Goal: Task Accomplishment & Management: Manage account settings

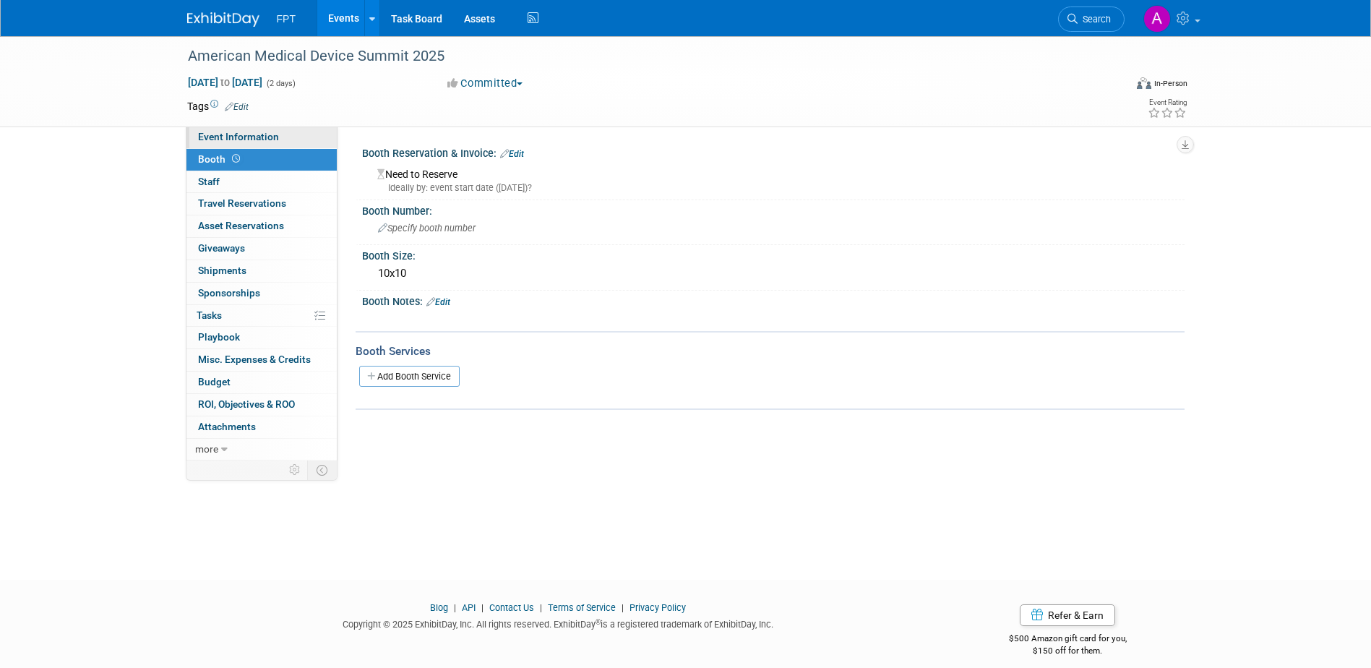
click at [254, 138] on span "Event Information" at bounding box center [238, 137] width 81 height 12
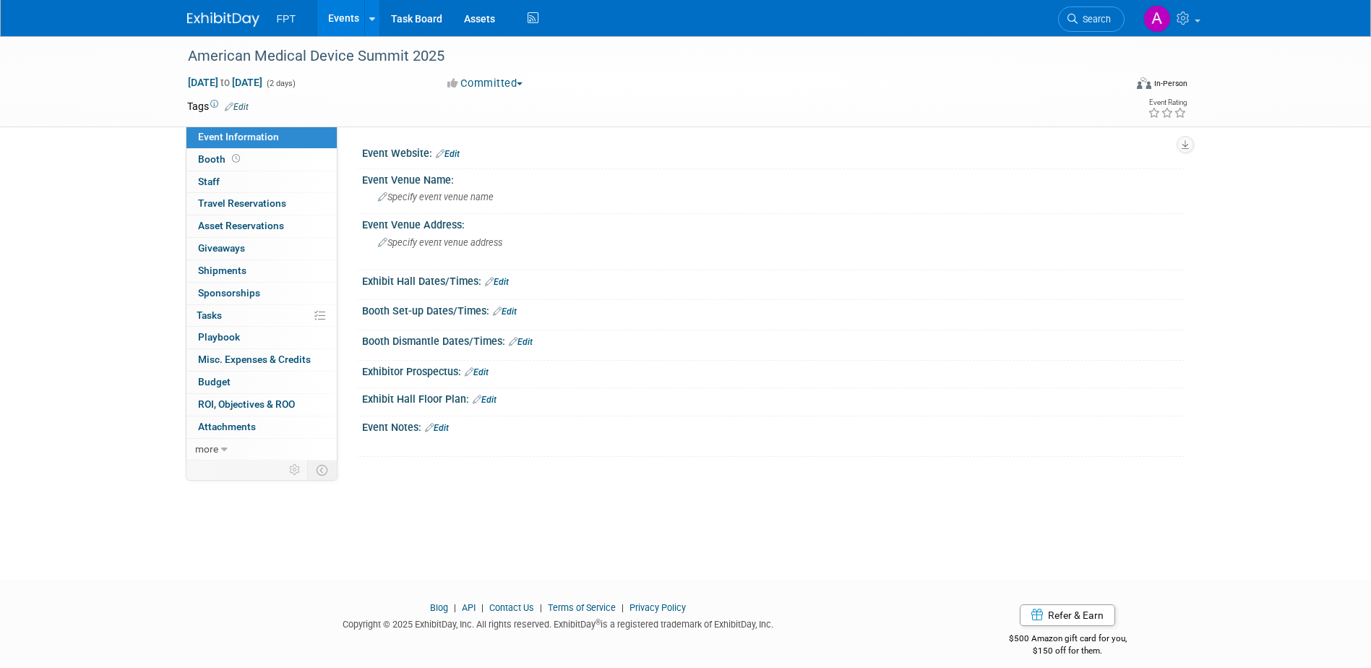
click at [441, 156] on icon at bounding box center [440, 153] width 9 height 9
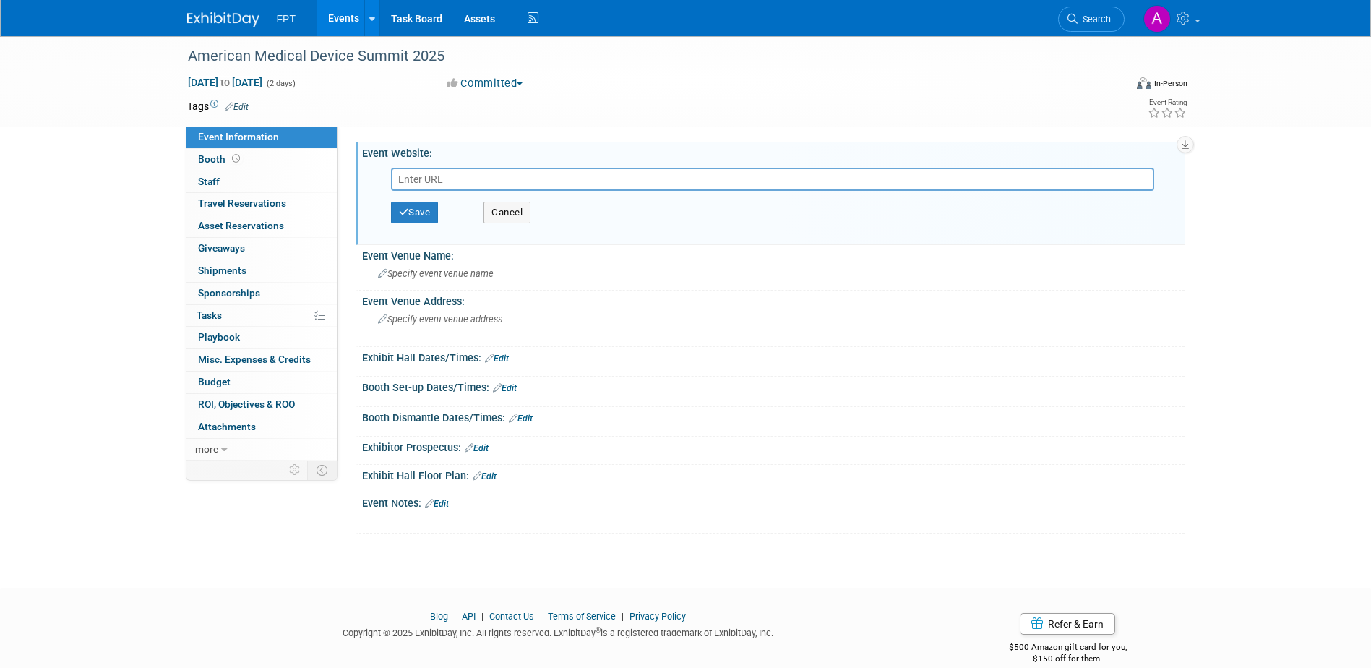
click at [455, 176] on input "text" at bounding box center [772, 179] width 763 height 23
paste input "[URL][DOMAIN_NAME]"
type input "[URL][DOMAIN_NAME]"
click at [416, 210] on button "Save" at bounding box center [415, 213] width 48 height 22
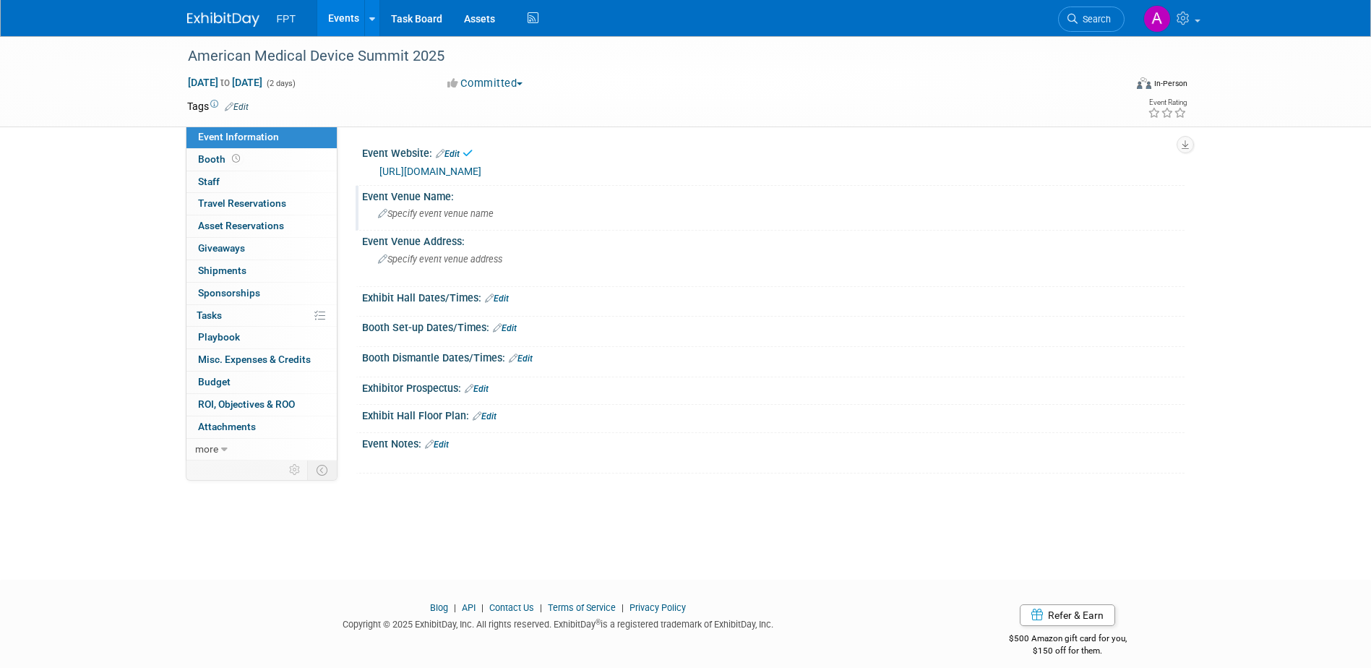
click at [382, 210] on icon at bounding box center [382, 214] width 9 height 9
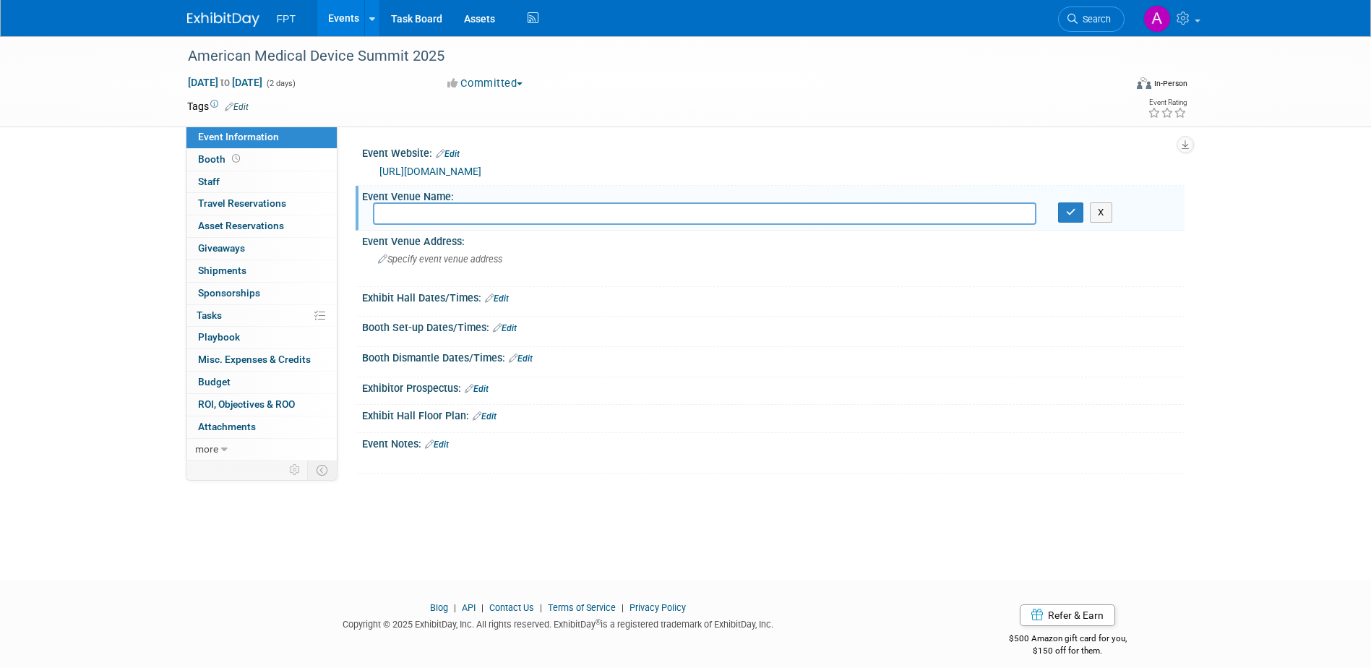
click at [543, 215] on input "text" at bounding box center [704, 213] width 663 height 22
paste input "Renaissance Schaumburg Hote"
type input "Renaissance [GEOGRAPHIC_DATA]"
click at [1070, 215] on icon "button" at bounding box center [1071, 211] width 10 height 9
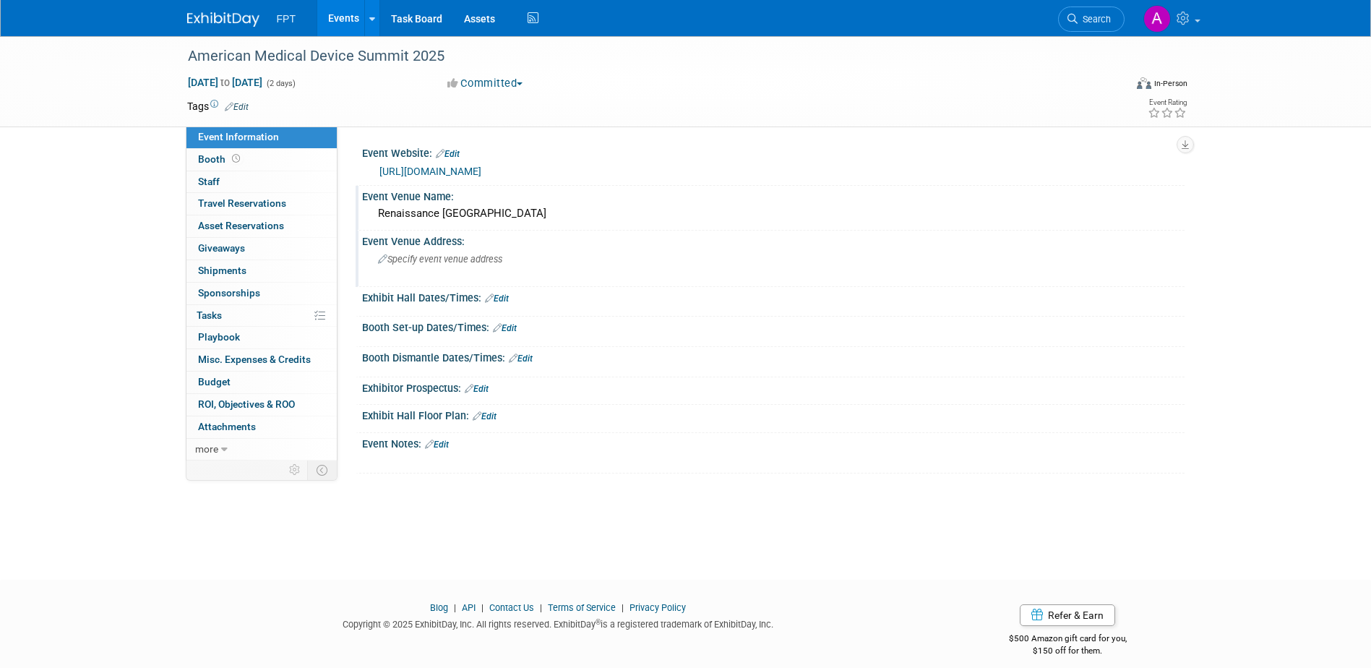
click at [381, 258] on icon at bounding box center [382, 259] width 9 height 9
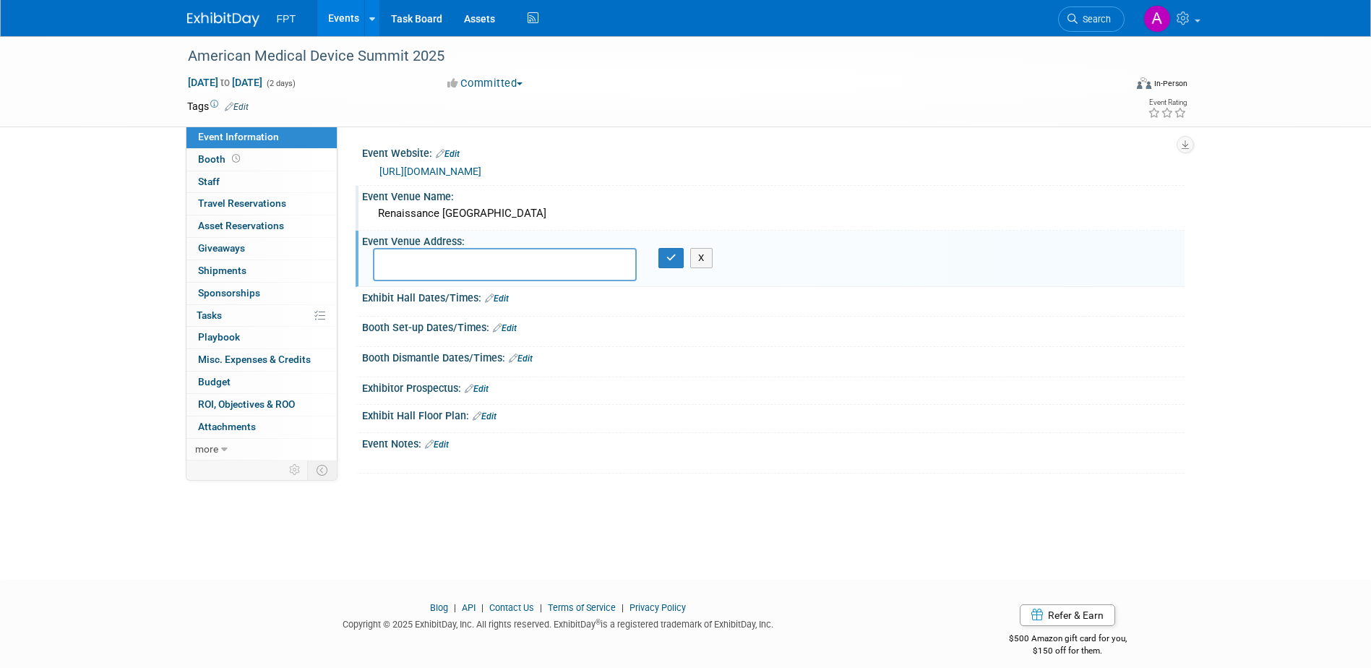
click at [460, 254] on textarea at bounding box center [505, 264] width 264 height 33
paste textarea "[STREET_ADDRESS][PERSON_NAME]"
type textarea "[STREET_ADDRESS][PERSON_NAME]"
click at [673, 260] on icon "button" at bounding box center [671, 257] width 10 height 9
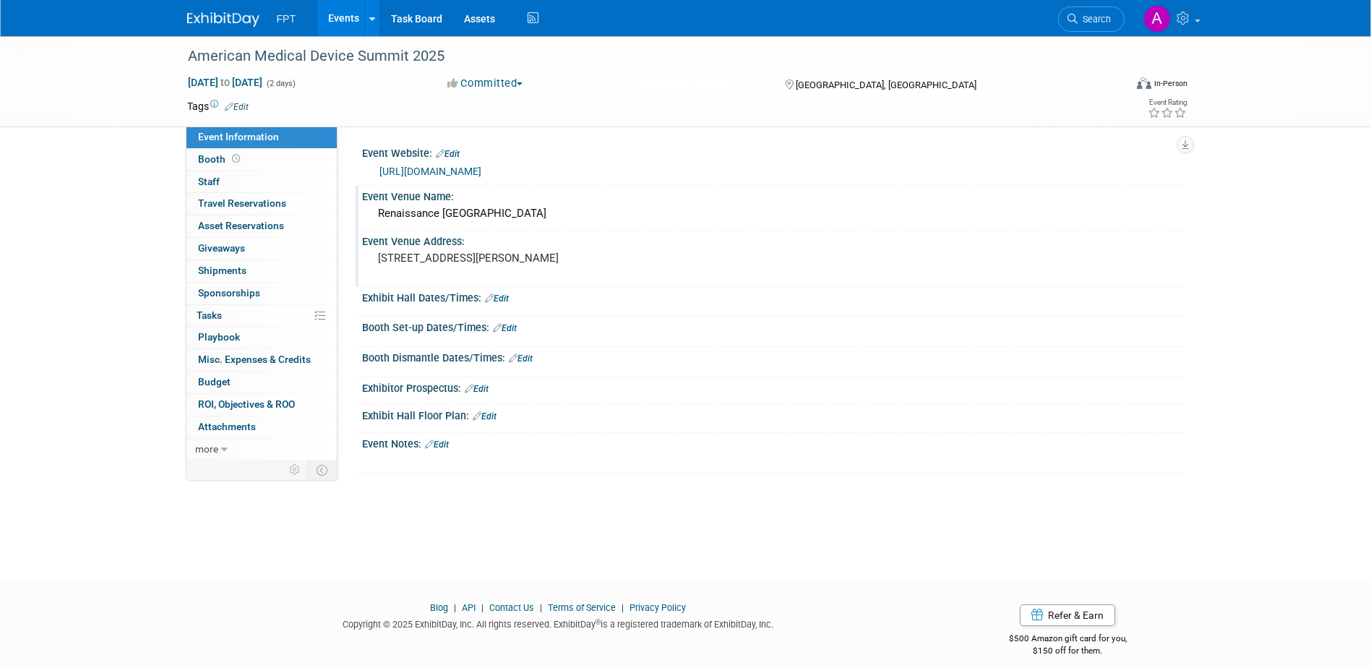
click at [493, 300] on icon at bounding box center [489, 297] width 9 height 9
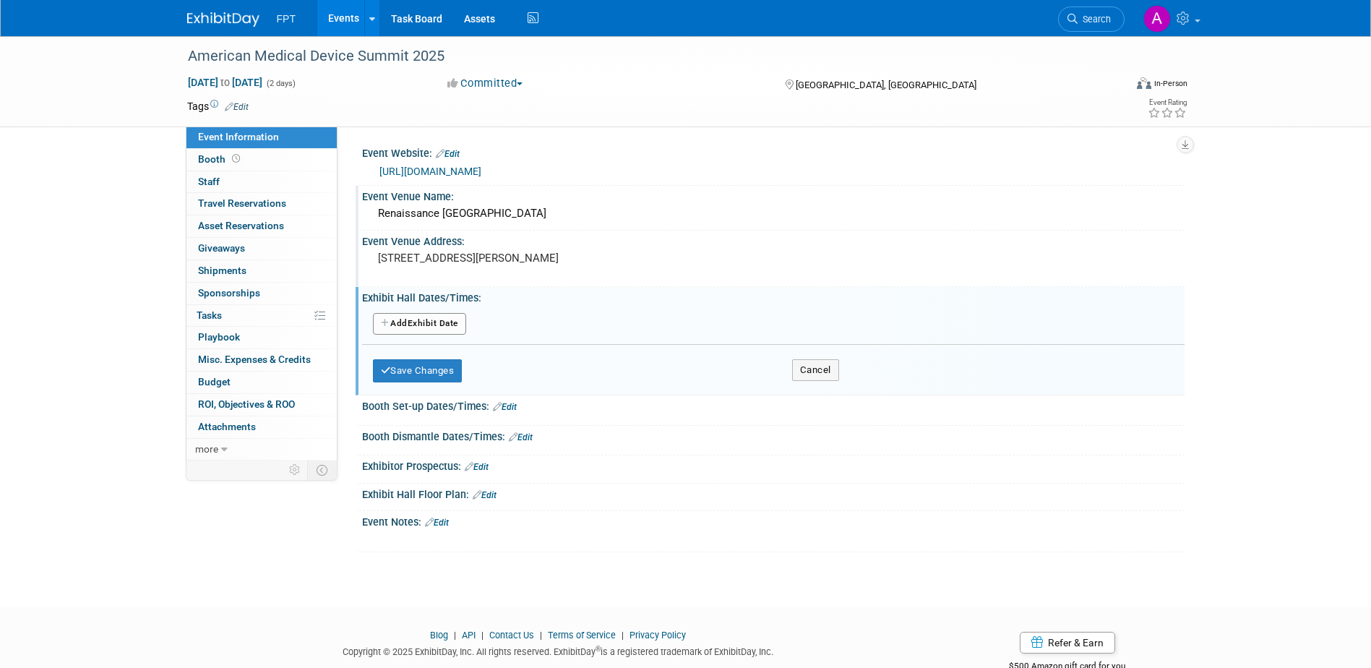
click at [439, 324] on button "Add Another Exhibit Date" at bounding box center [419, 324] width 93 height 22
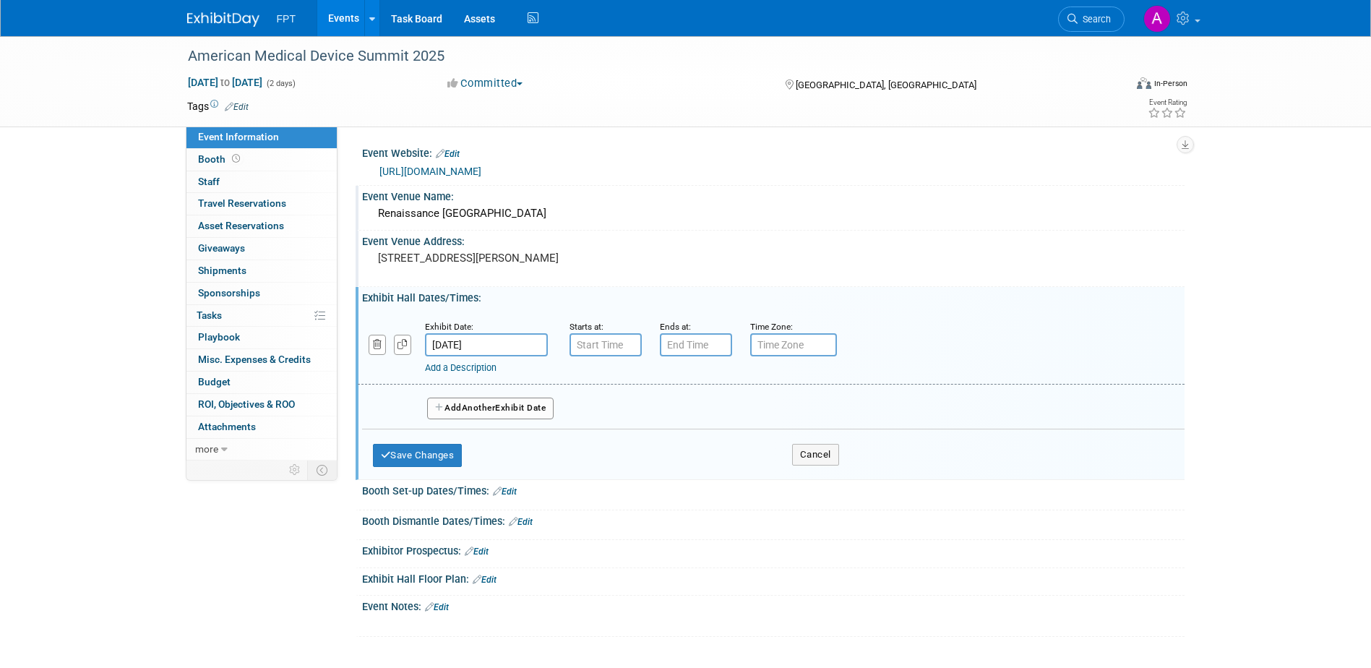
type input "7:00 AM"
click at [608, 345] on input "7:00 AM" at bounding box center [605, 344] width 72 height 23
click at [695, 346] on input "7:00 PM" at bounding box center [696, 344] width 72 height 23
click at [692, 442] on span at bounding box center [693, 443] width 25 height 25
click at [762, 413] on span "00" at bounding box center [760, 411] width 27 height 26
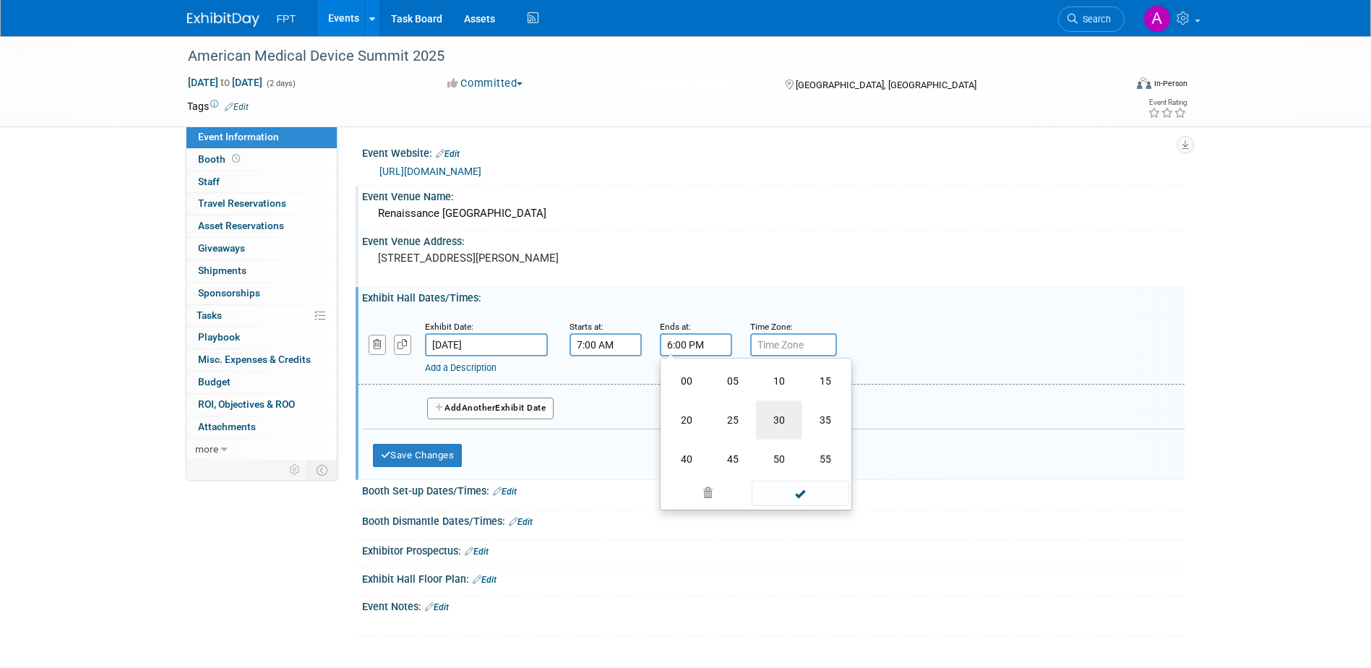
click at [782, 423] on td "30" at bounding box center [779, 419] width 46 height 39
type input "6:30 PM"
click at [788, 347] on input "text" at bounding box center [793, 344] width 87 height 23
click at [788, 346] on input "text" at bounding box center [793, 344] width 87 height 23
click at [506, 408] on button "Add Another Exhibit Date" at bounding box center [490, 408] width 127 height 22
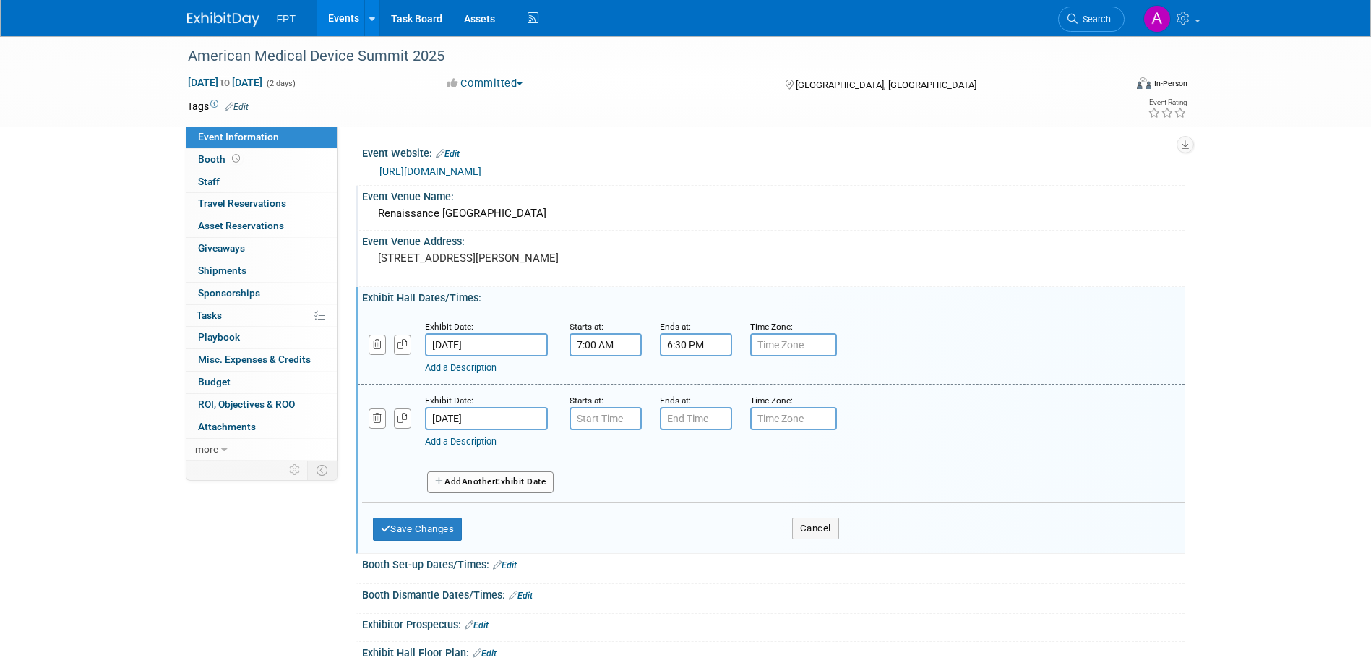
click at [476, 371] on link "Add a Description" at bounding box center [461, 367] width 72 height 11
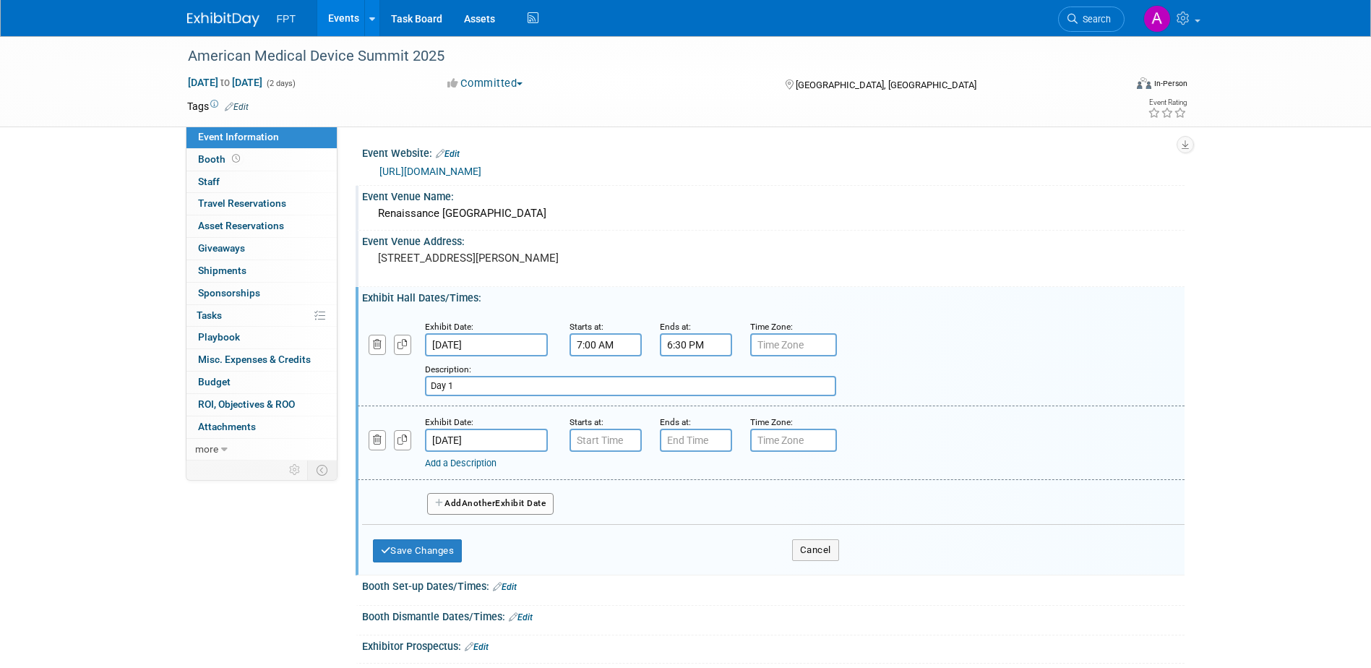
type input "Day 1"
type input "7:00 AM"
click at [611, 446] on input "7:00 AM" at bounding box center [605, 440] width 72 height 23
click at [704, 443] on input "7:00 PM" at bounding box center [696, 440] width 72 height 23
click at [671, 437] on input "7:00 PM" at bounding box center [696, 440] width 72 height 23
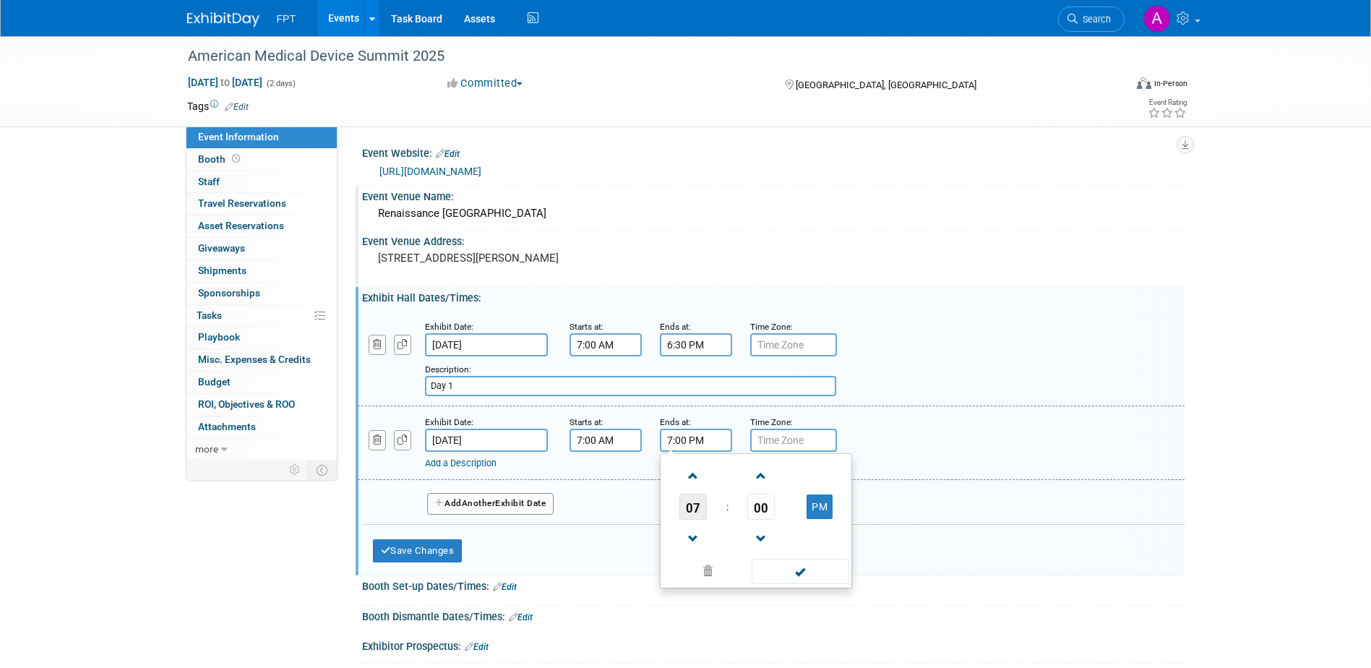
click at [700, 513] on span "07" at bounding box center [692, 507] width 27 height 26
click at [694, 519] on td "04" at bounding box center [686, 515] width 46 height 39
click at [758, 511] on span "00" at bounding box center [760, 507] width 27 height 26
click at [785, 476] on td "10" at bounding box center [779, 476] width 46 height 39
type input "4:10 PM"
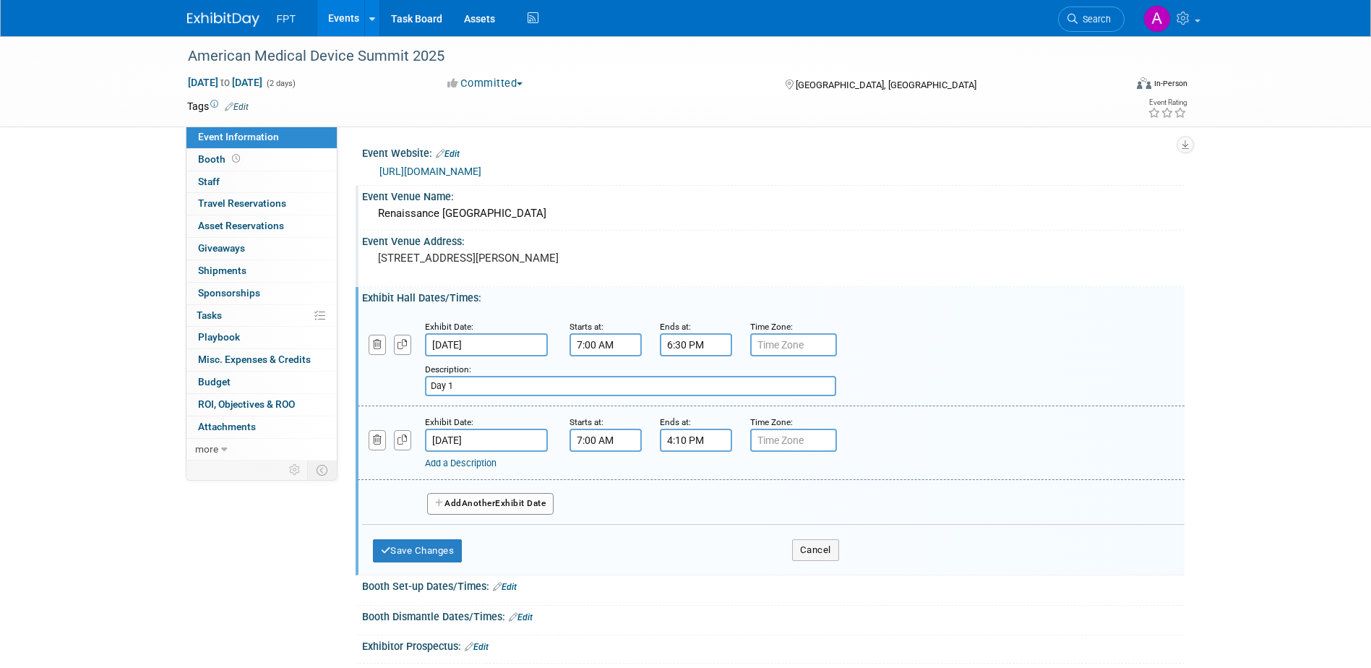
click at [766, 441] on input "text" at bounding box center [793, 440] width 87 height 23
type input "CST"
click at [783, 337] on input "text" at bounding box center [793, 344] width 87 height 23
type input "CST"
click at [473, 465] on link "Add a Description" at bounding box center [461, 462] width 72 height 11
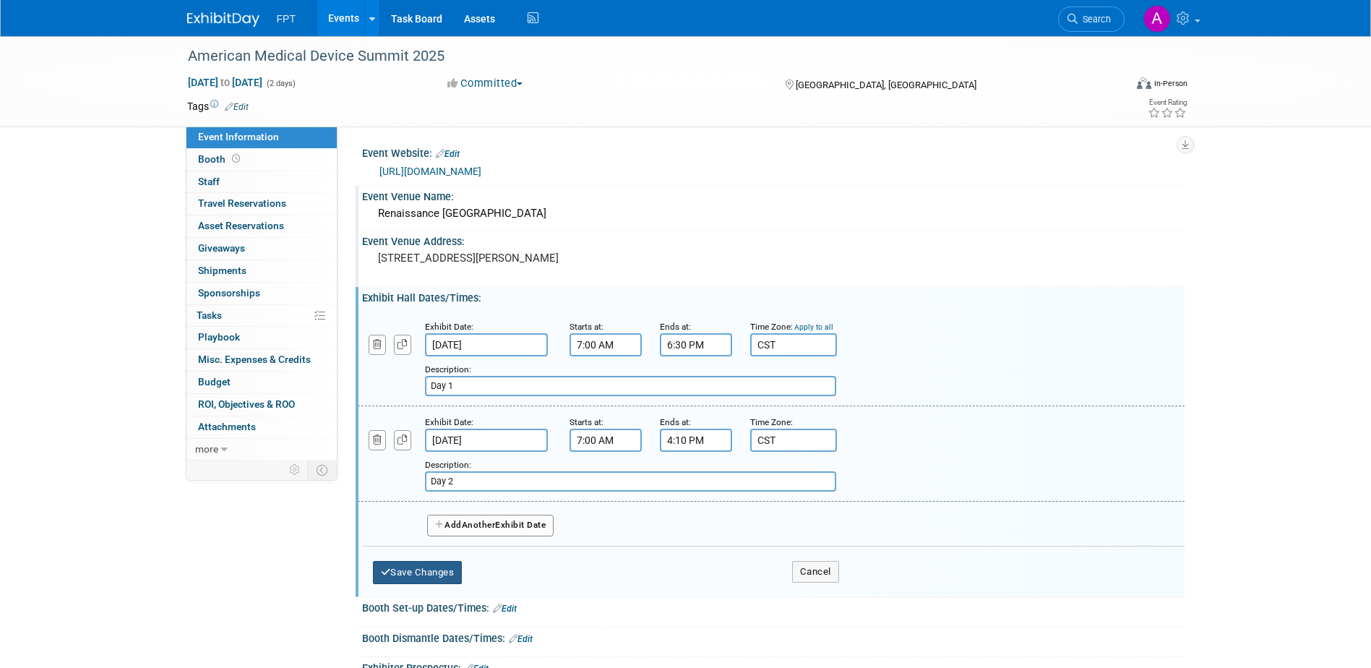
type input "Day 2"
click at [416, 572] on button "Save Changes" at bounding box center [418, 572] width 90 height 23
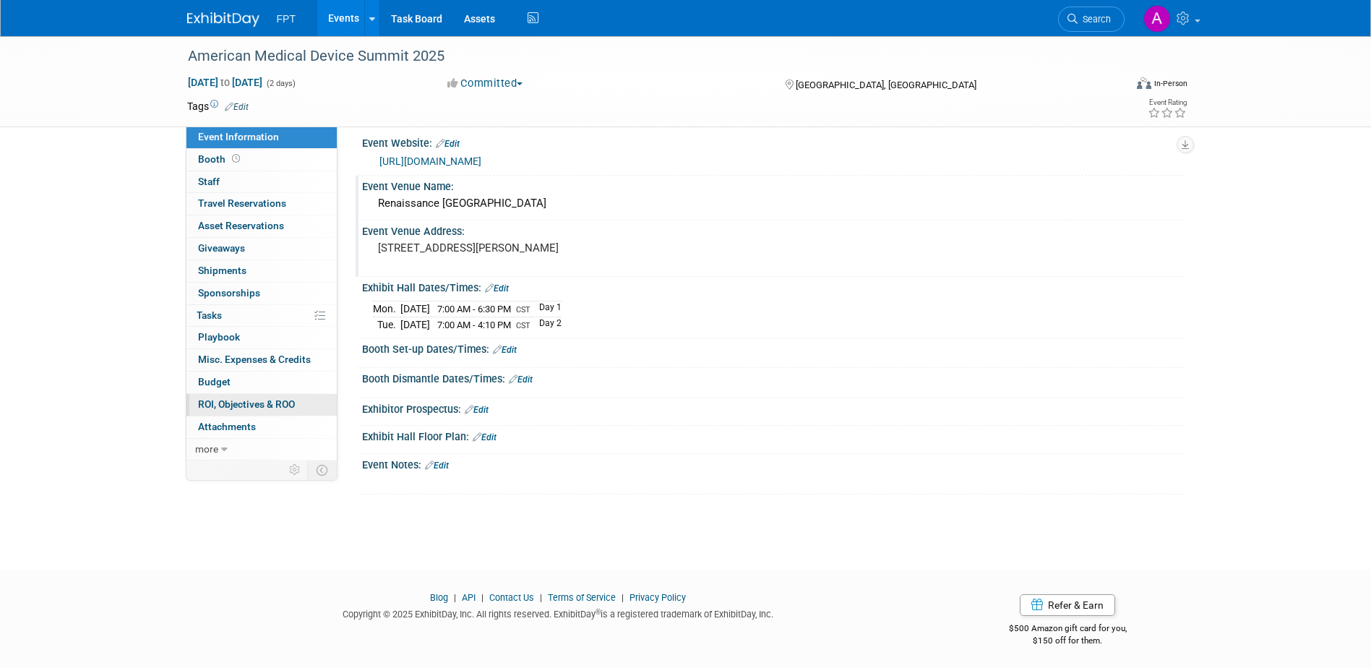
scroll to position [13, 0]
click at [264, 434] on link "0 Attachments 0" at bounding box center [261, 427] width 150 height 22
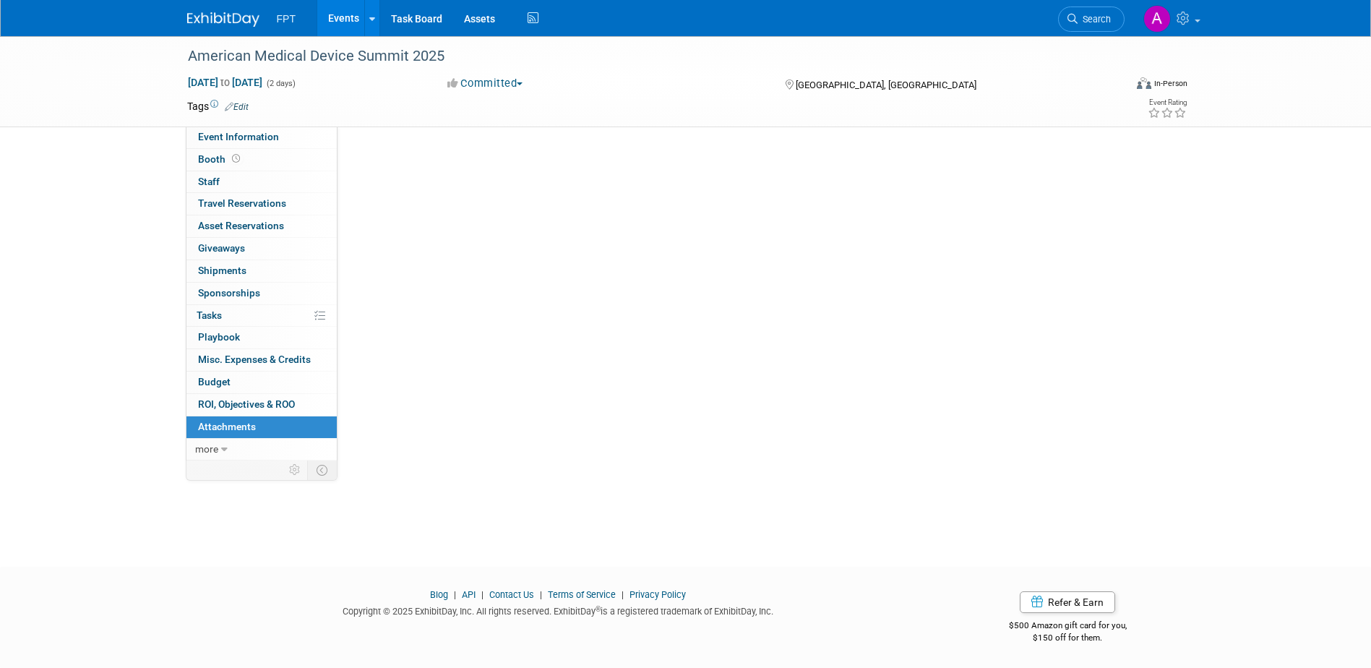
scroll to position [0, 0]
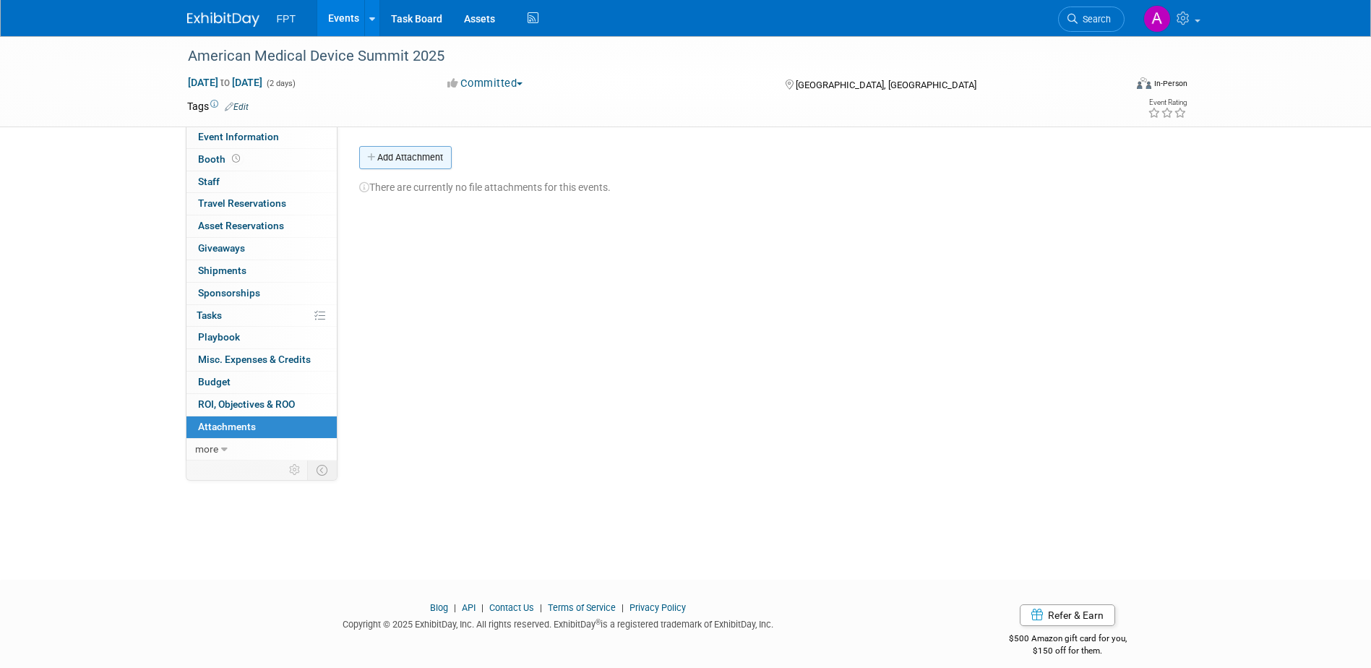
click at [432, 161] on button "Add Attachment" at bounding box center [405, 157] width 93 height 23
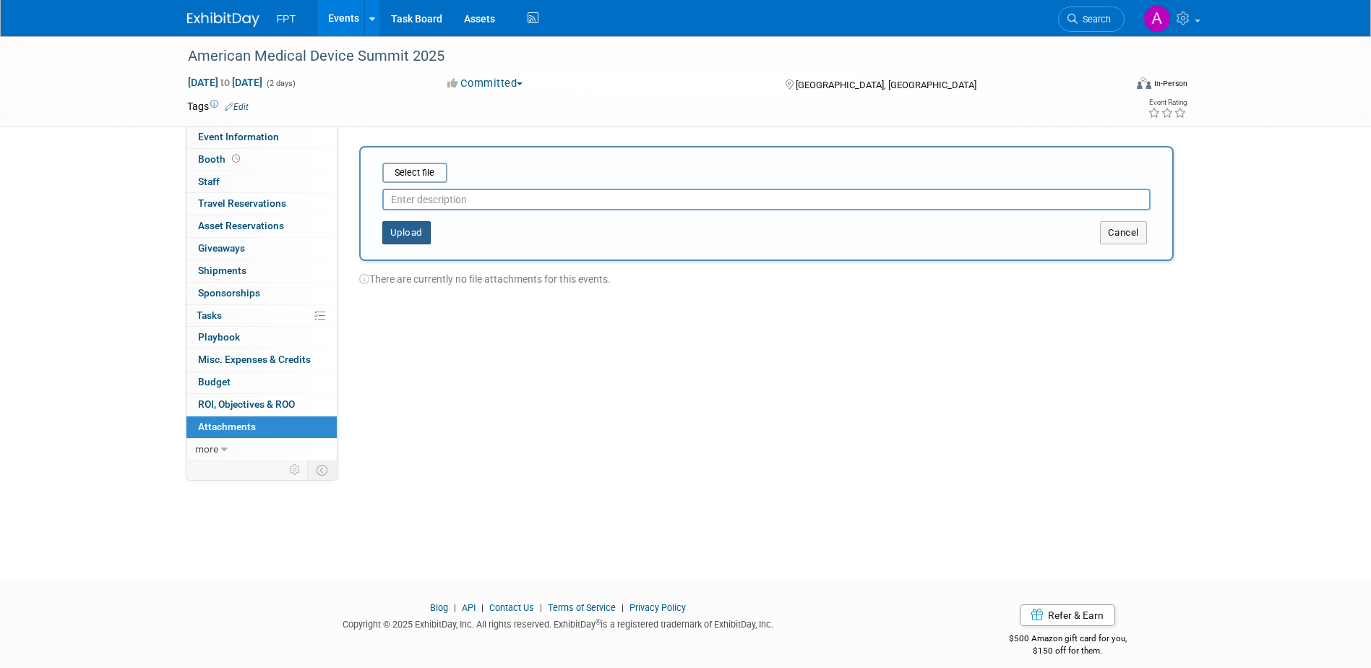
click at [413, 239] on button "Upload" at bounding box center [406, 232] width 48 height 23
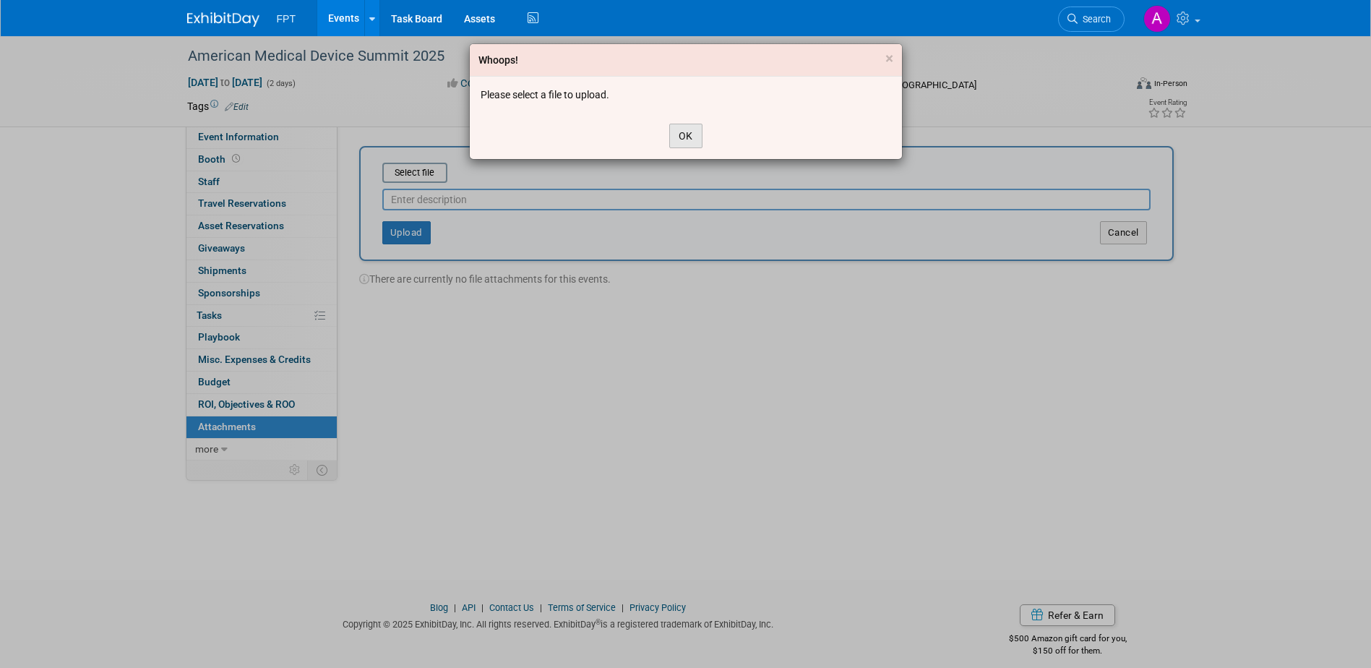
click at [679, 138] on button "OK" at bounding box center [685, 136] width 33 height 25
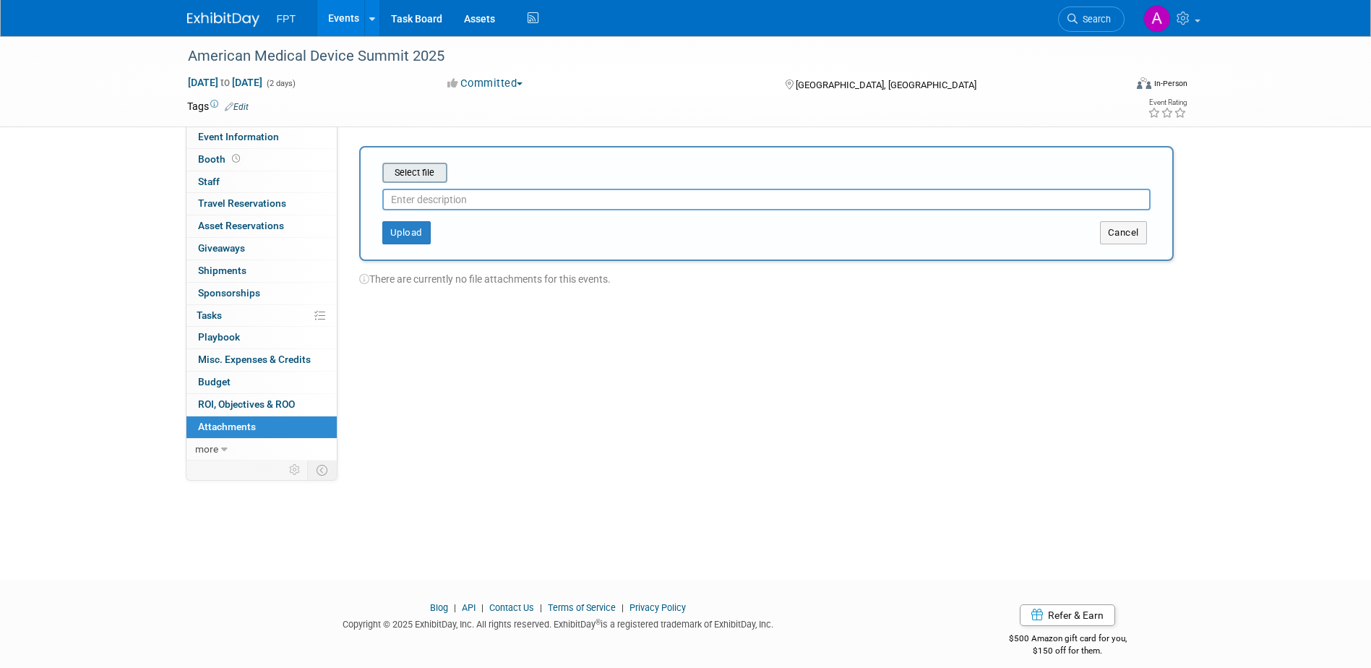
click at [427, 173] on input "file" at bounding box center [360, 172] width 172 height 17
type input "AMDS 2025 Agenda"
click at [403, 230] on button "Upload" at bounding box center [406, 226] width 48 height 23
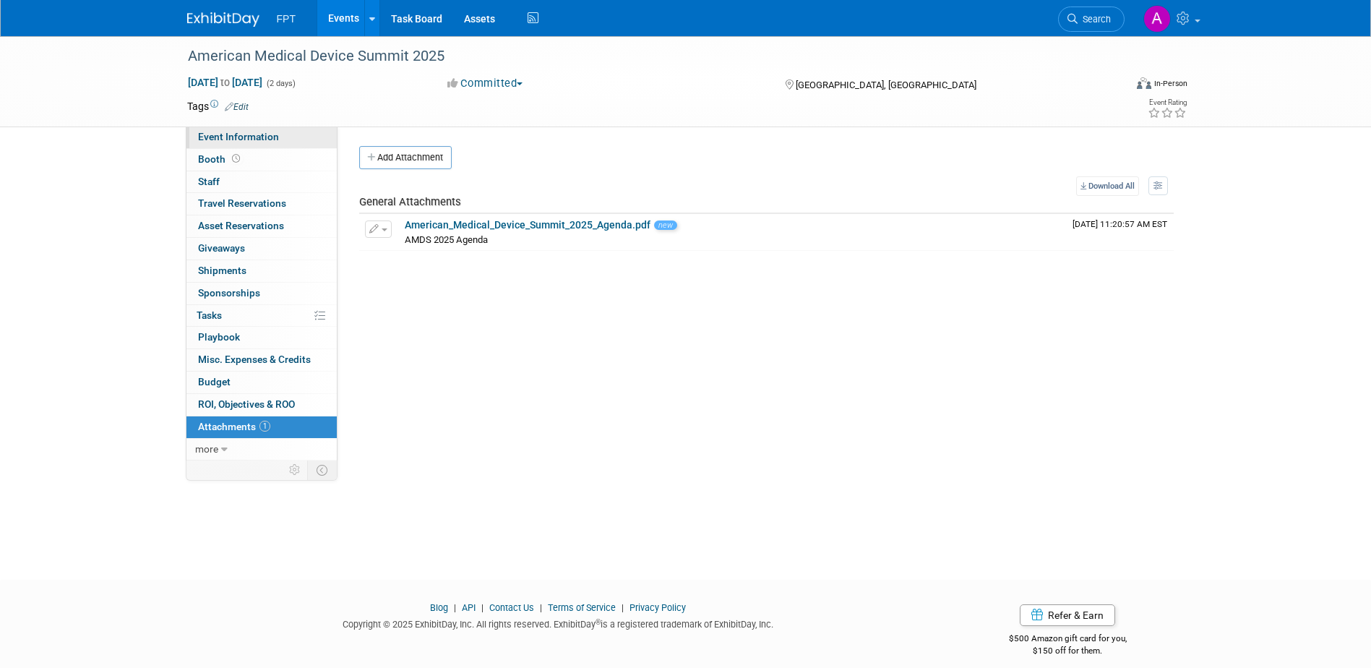
click at [268, 140] on span "Event Information" at bounding box center [238, 137] width 81 height 12
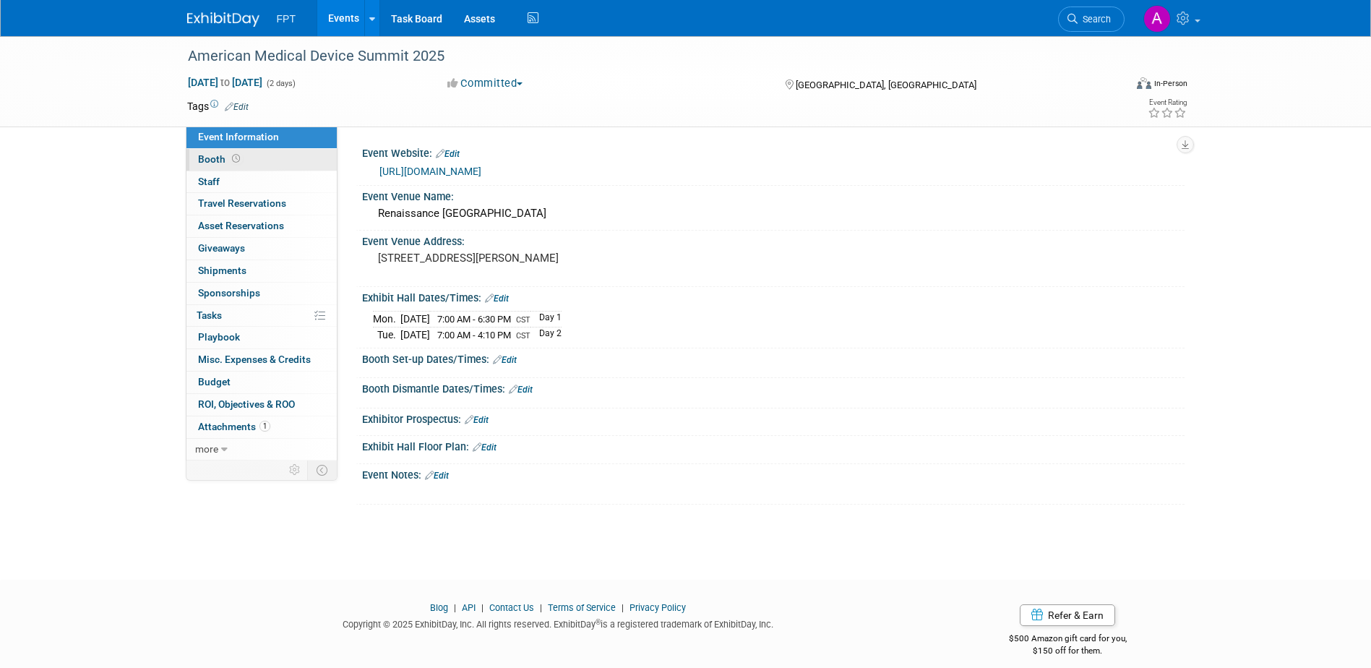
click at [219, 161] on span "Booth" at bounding box center [220, 159] width 45 height 12
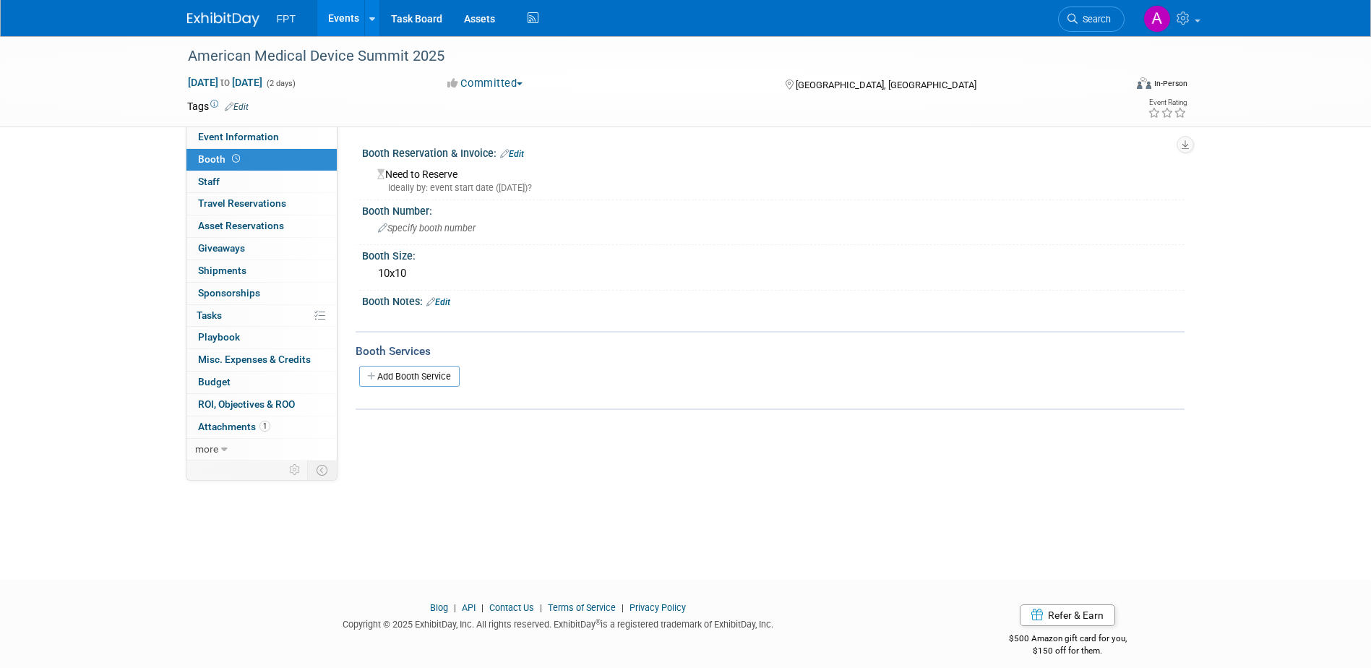
click at [233, 106] on link "Edit" at bounding box center [237, 107] width 24 height 10
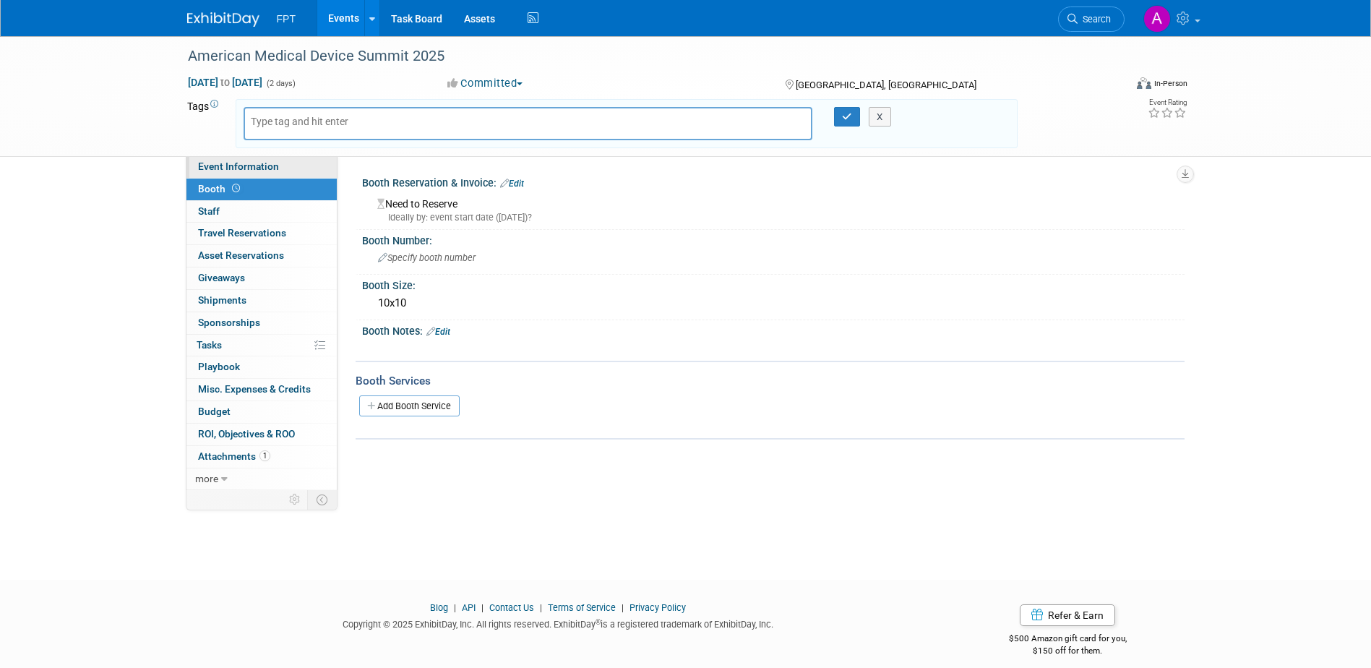
click at [241, 165] on span "Event Information" at bounding box center [238, 166] width 81 height 12
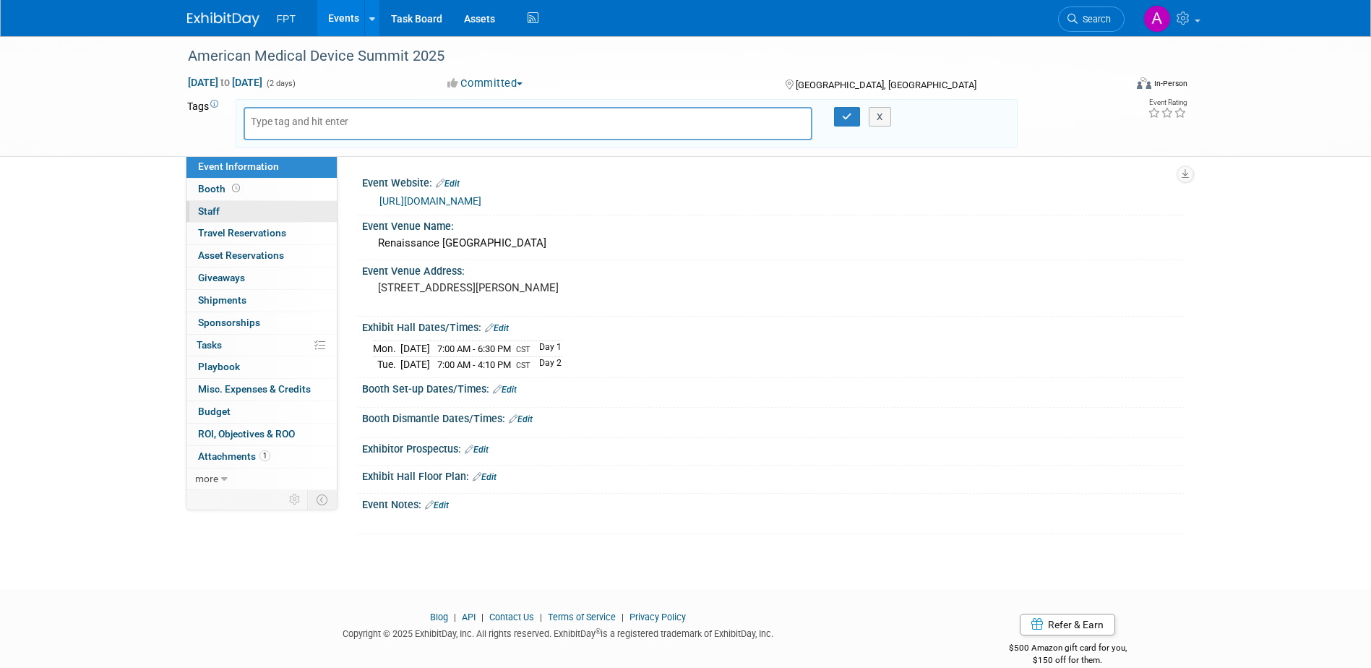
click at [221, 210] on link "0 Staff 0" at bounding box center [261, 212] width 150 height 22
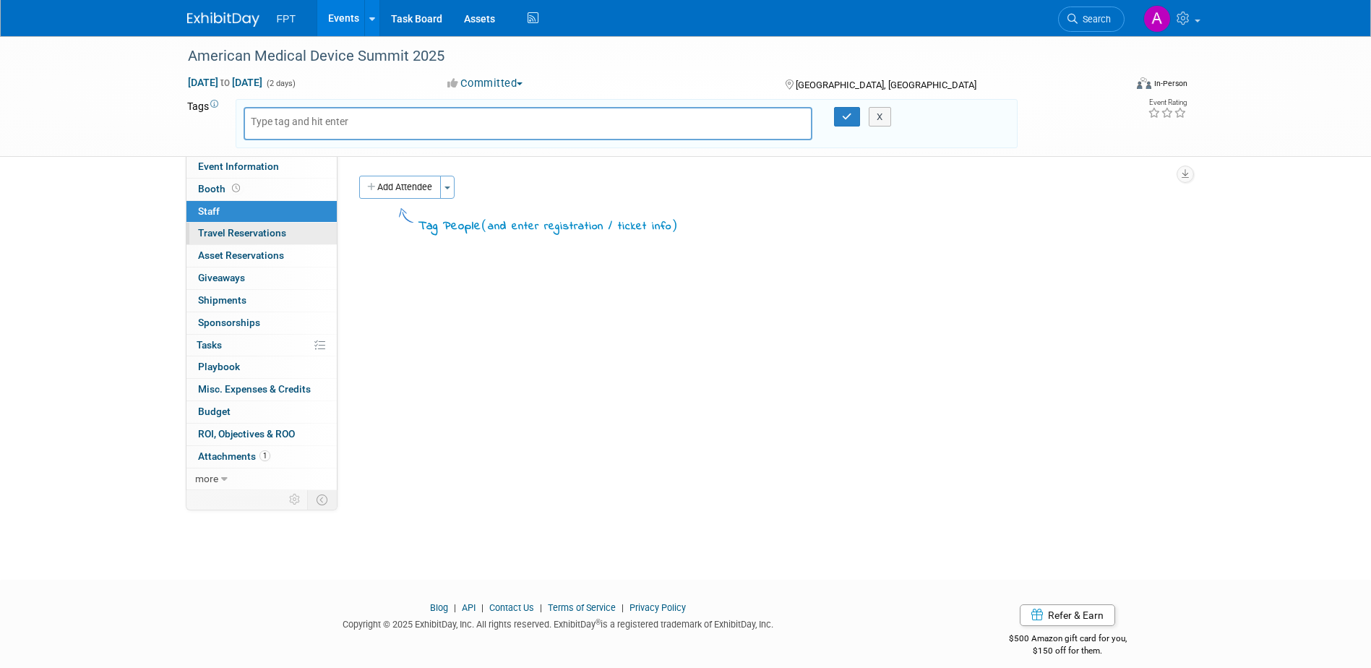
click at [234, 238] on span "Travel Reservations 0" at bounding box center [242, 233] width 88 height 12
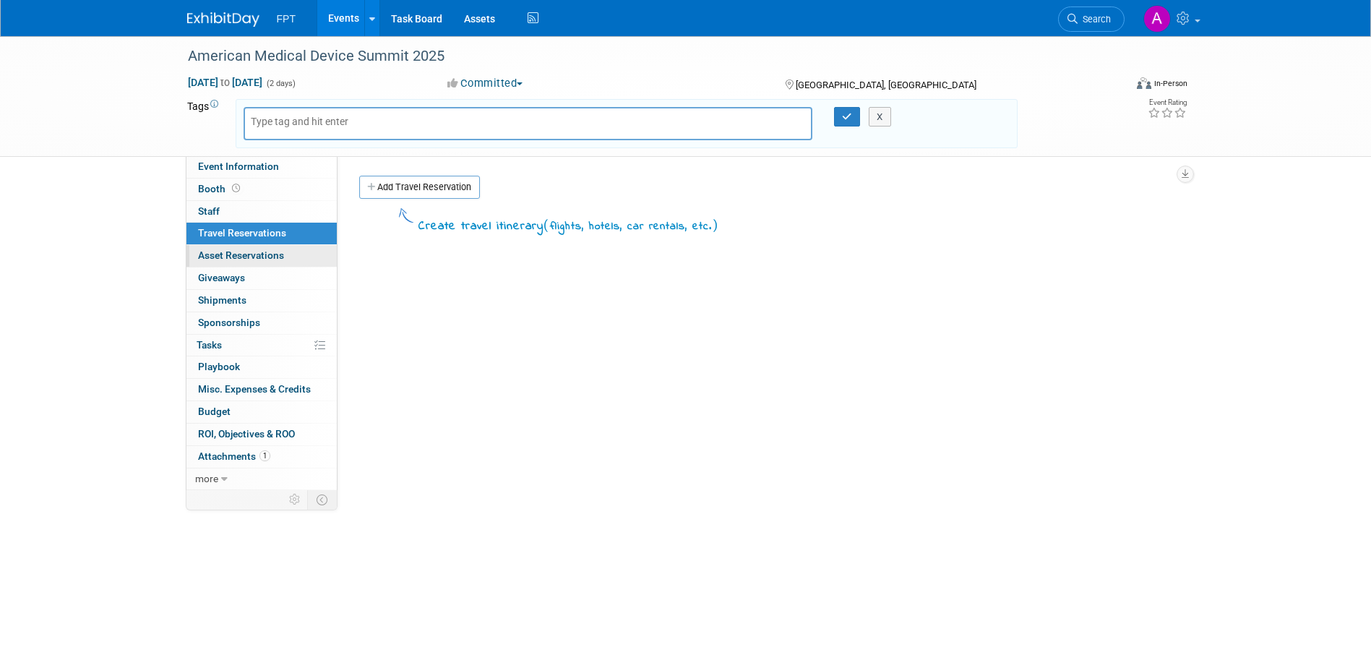
click at [233, 257] on span "Asset Reservations 0" at bounding box center [241, 255] width 86 height 12
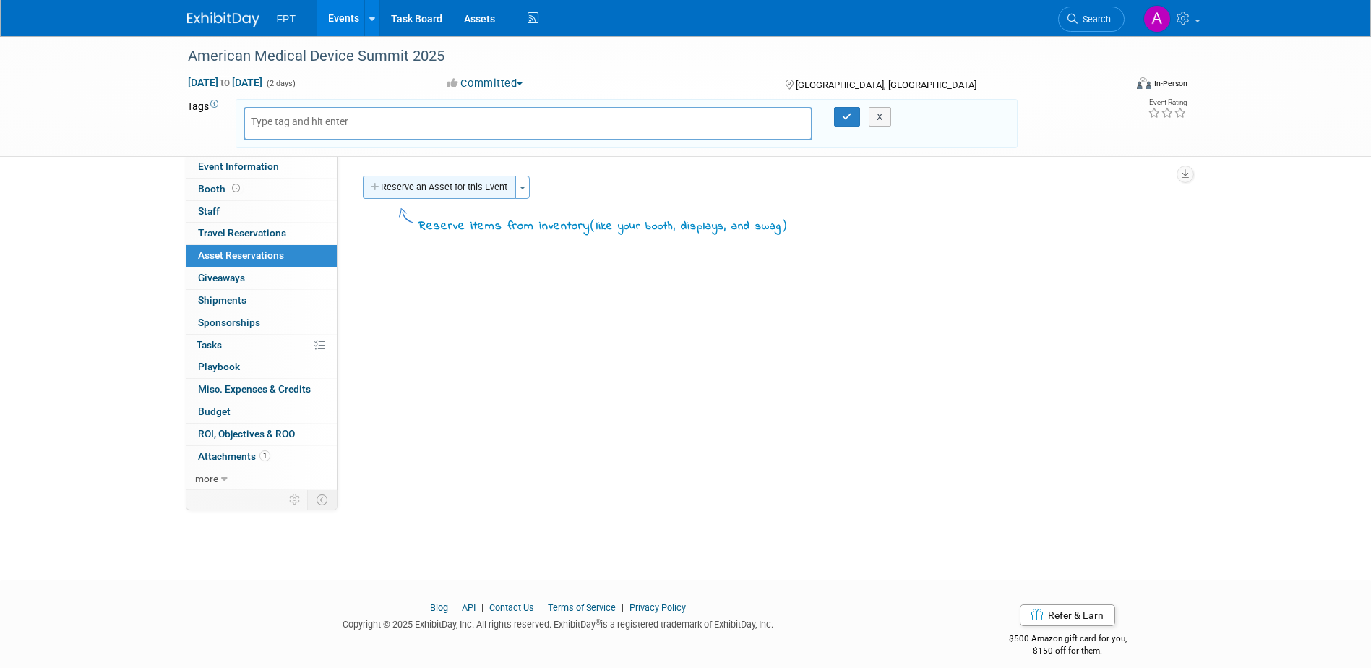
click at [380, 193] on button "Reserve an Asset for this Event" at bounding box center [439, 187] width 153 height 23
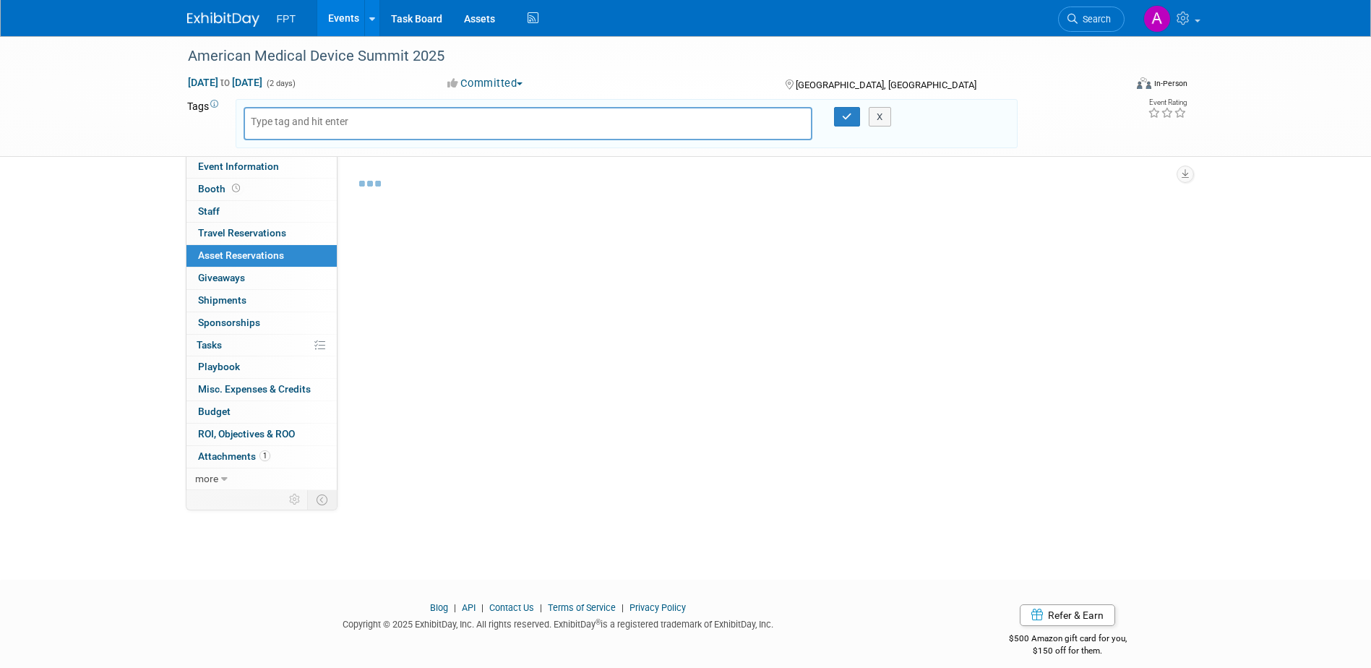
scroll to position [13, 0]
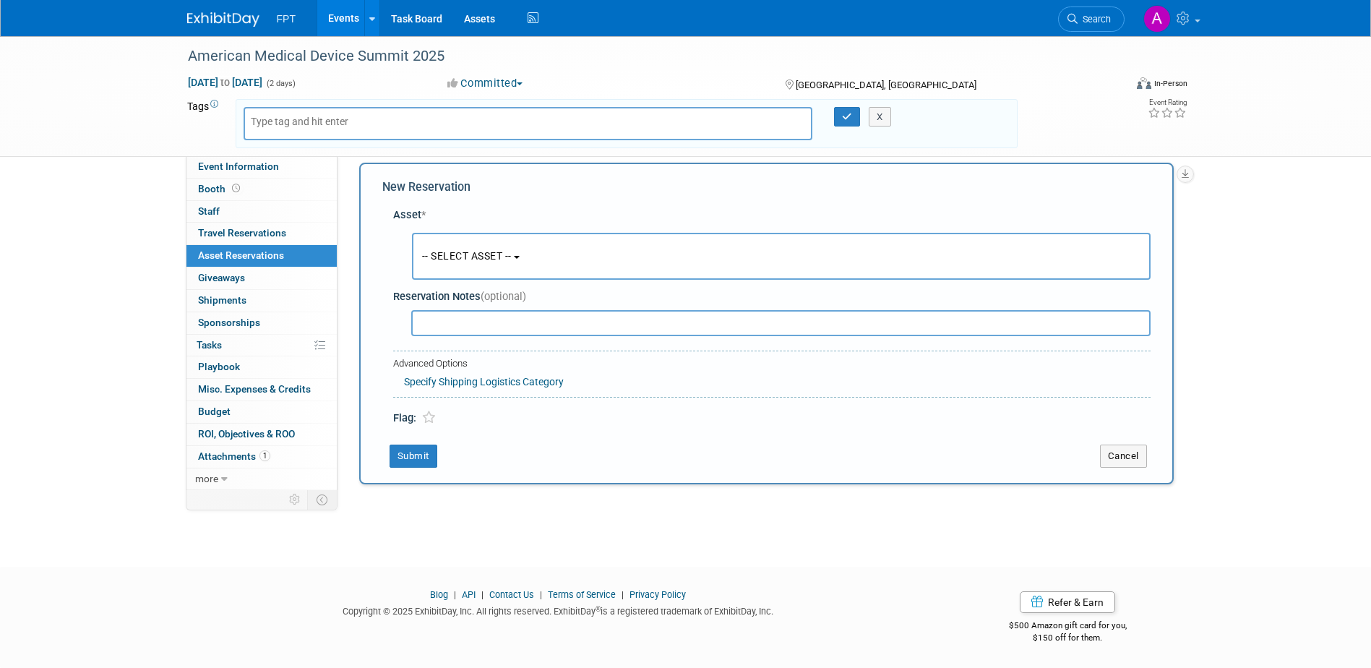
click at [469, 263] on button "-- SELECT ASSET --" at bounding box center [781, 256] width 739 height 47
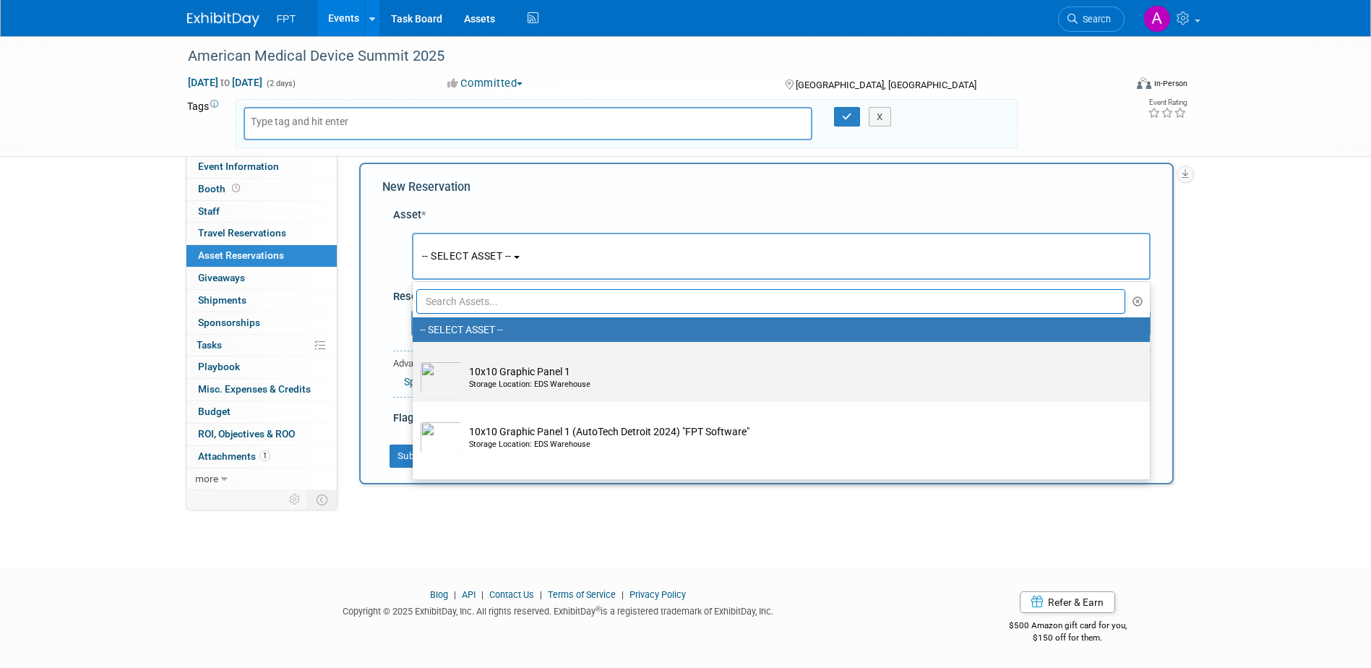
click at [577, 388] on div "Storage Location: EDS Warehouse" at bounding box center [795, 385] width 652 height 12
click at [415, 359] on input "10x10 Graphic Panel 1 Storage Location: EDS Warehouse" at bounding box center [409, 354] width 9 height 9
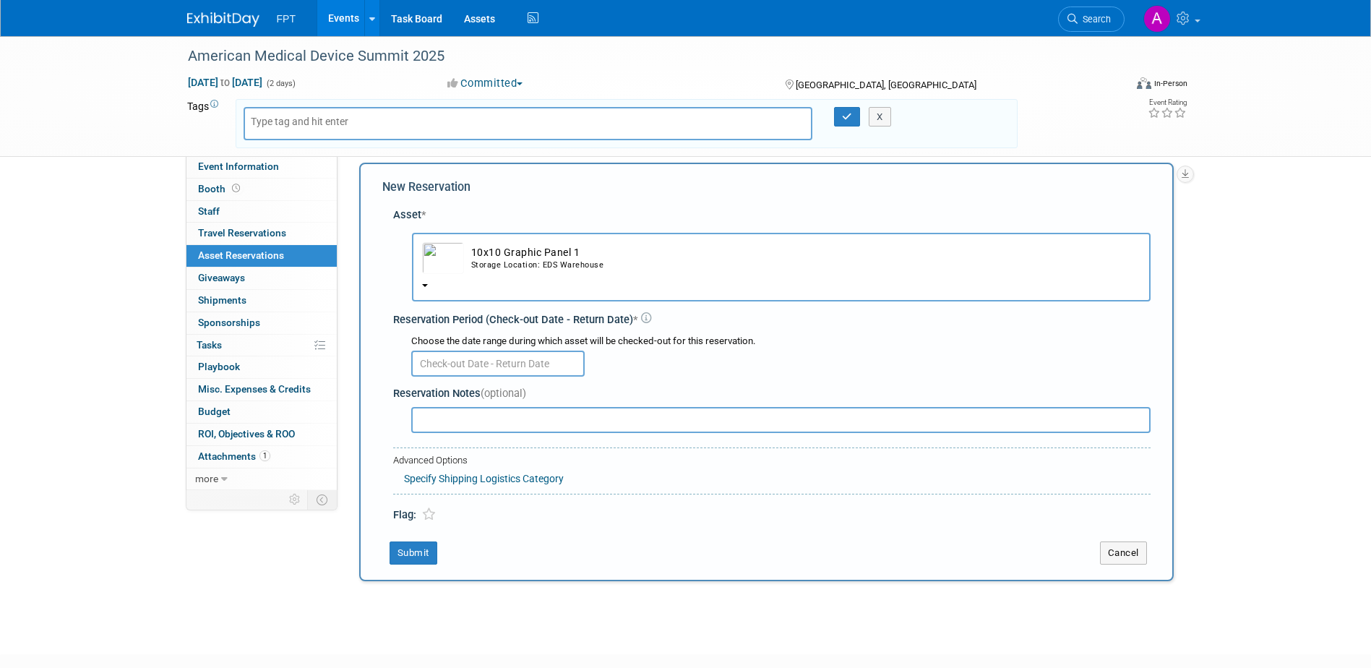
click at [426, 289] on button "10x10 Graphic Panel 1 Storage Location: EDS Warehouse" at bounding box center [781, 267] width 739 height 69
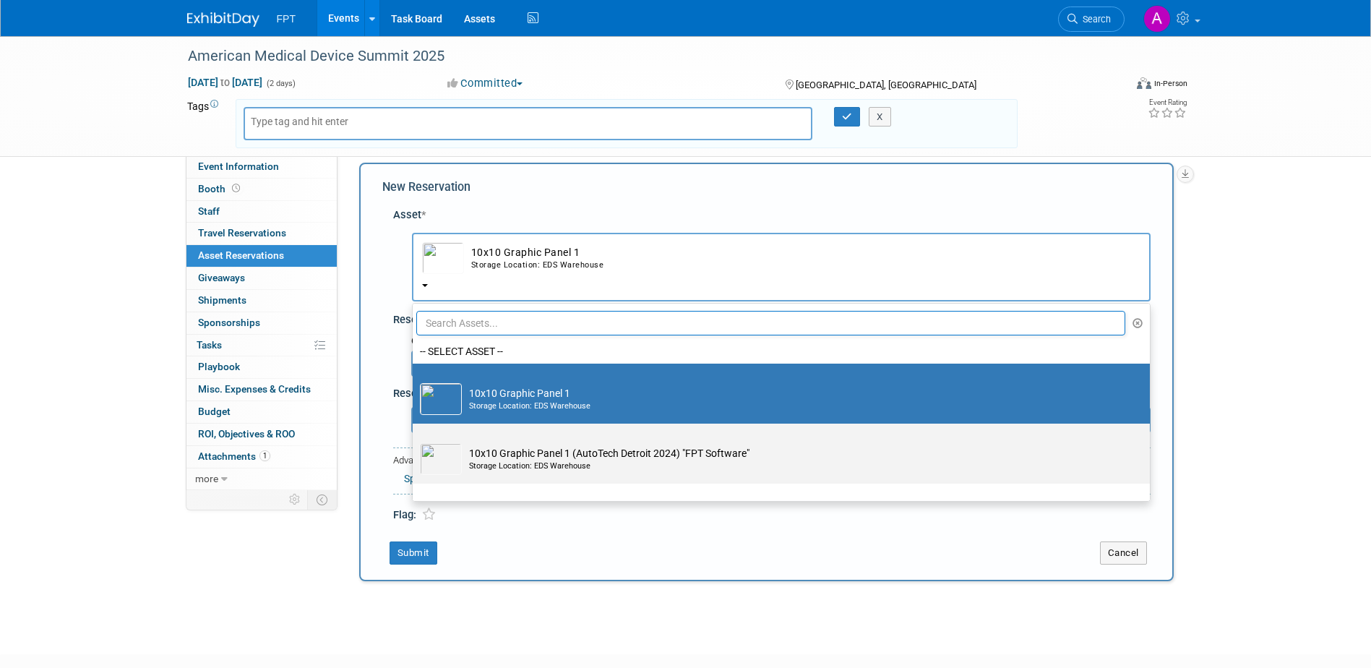
click at [508, 460] on td "10x10 Graphic Panel 1 (AutoTech [GEOGRAPHIC_DATA] 2024) "FPT Software" Storage …" at bounding box center [791, 459] width 659 height 32
click at [415, 441] on input "10x10 Graphic Panel 1 (AutoTech [GEOGRAPHIC_DATA] 2024) "FPT Software" Storage …" at bounding box center [409, 435] width 9 height 9
select select "10723948"
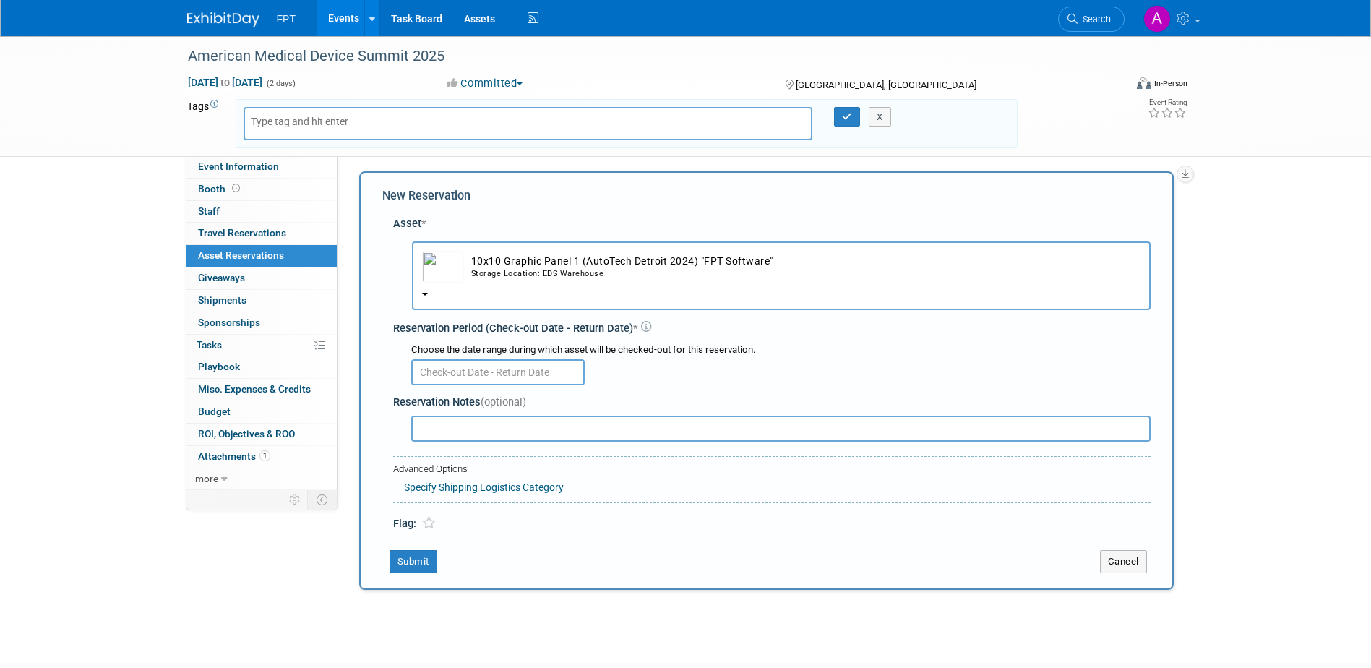
scroll to position [0, 0]
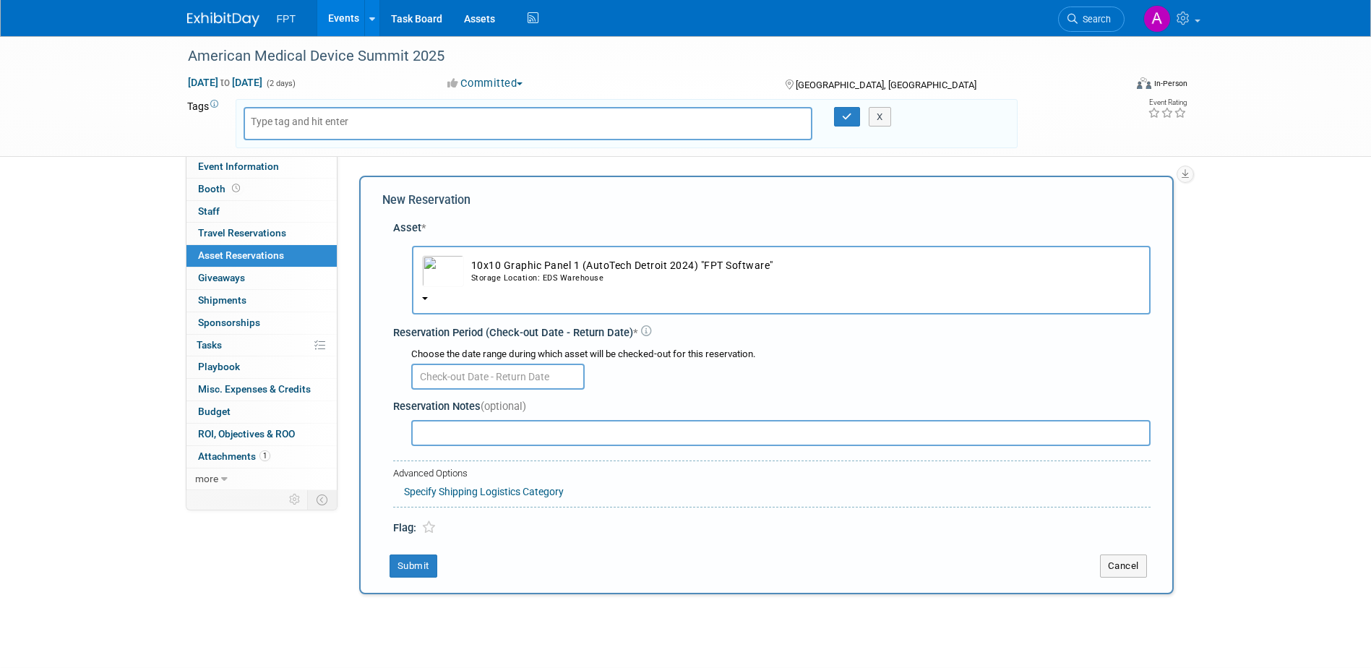
click at [64, 307] on div "American Medical Device Summit 2025 [DATE] to [DATE] (2 days) [DATE] to [DATE] …" at bounding box center [685, 338] width 1371 height 605
click at [210, 478] on span "more" at bounding box center [206, 479] width 23 height 12
click at [275, 551] on link "Event Settings" at bounding box center [261, 546] width 150 height 22
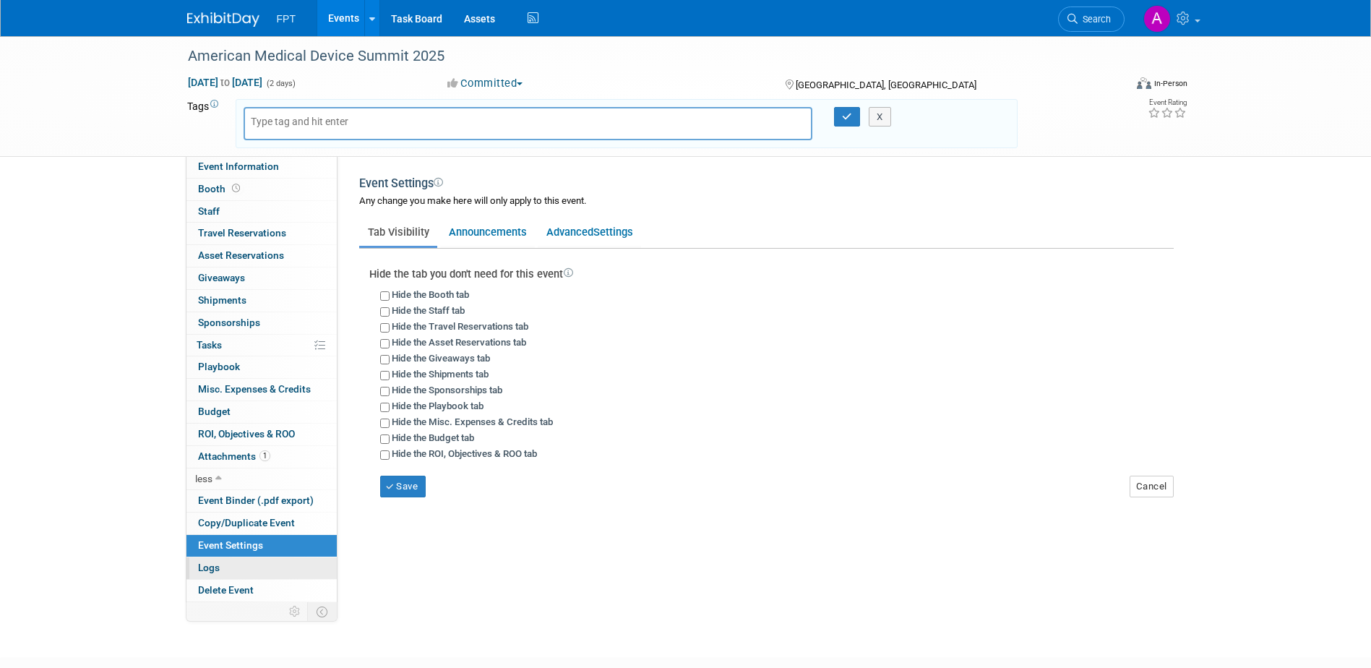
click at [240, 564] on link "Logs" at bounding box center [261, 568] width 150 height 22
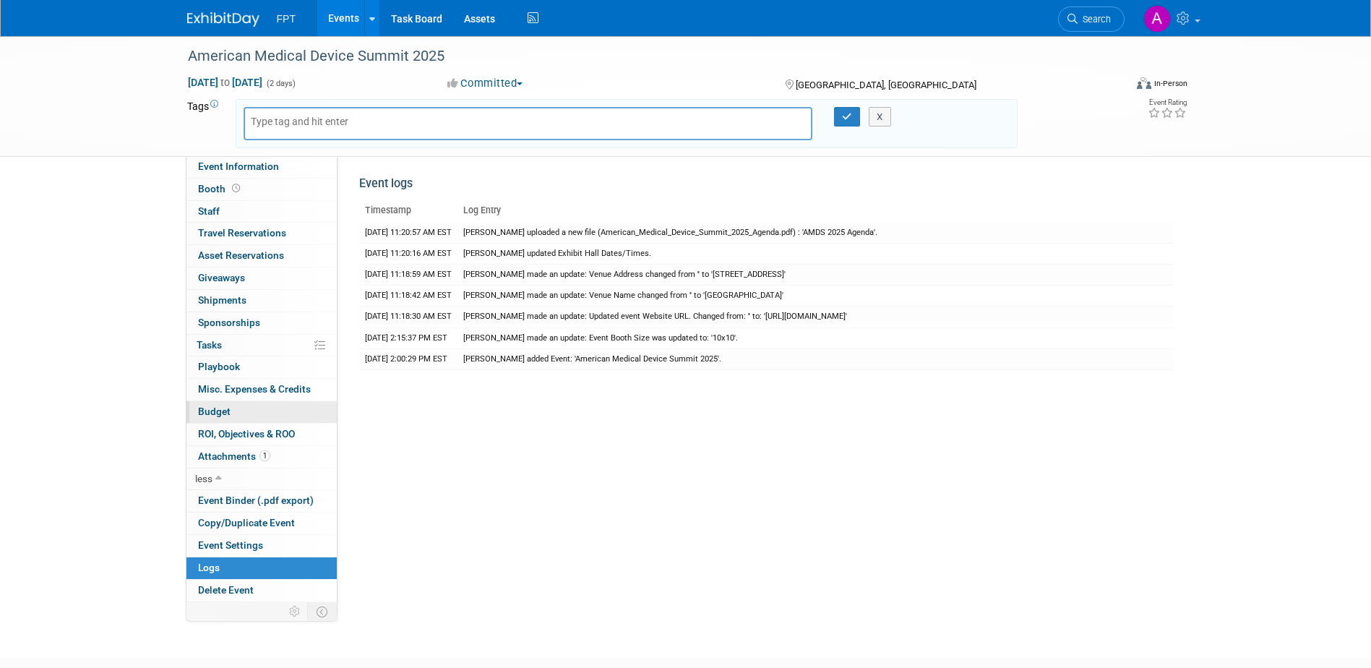
click at [255, 408] on link "Budget" at bounding box center [261, 412] width 150 height 22
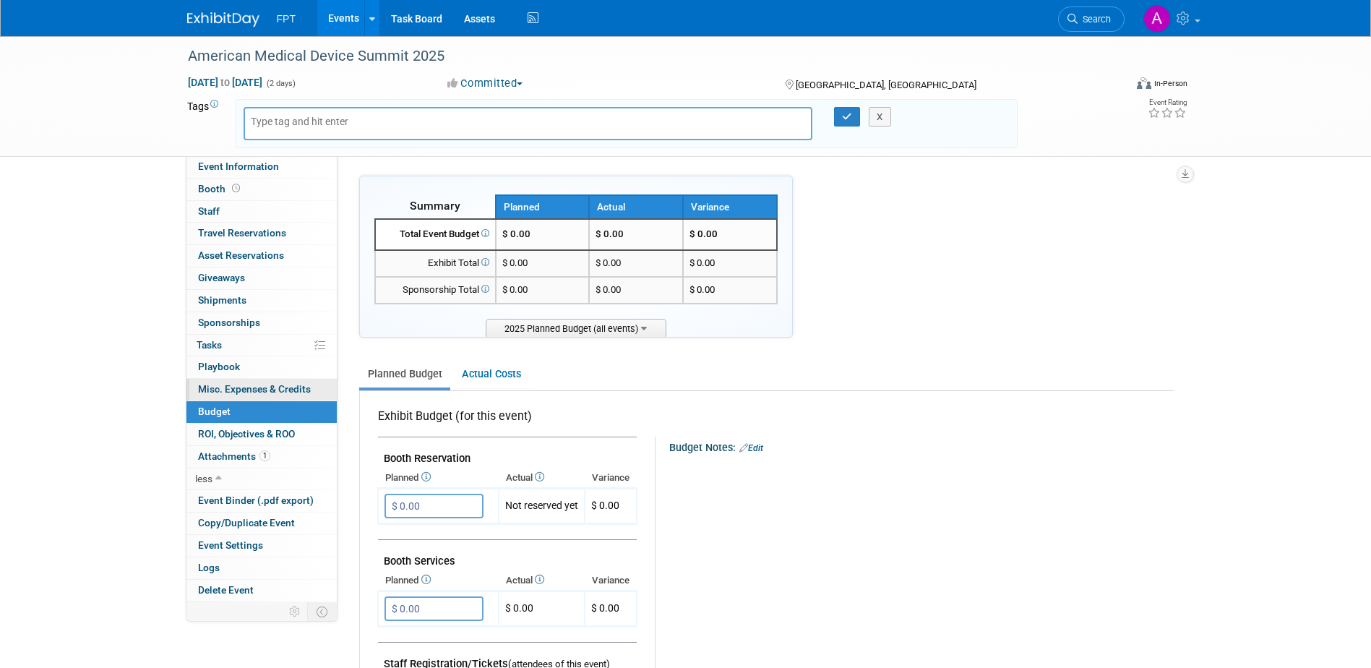
click at [255, 392] on span "Misc. Expenses & Credits 0" at bounding box center [254, 389] width 113 height 12
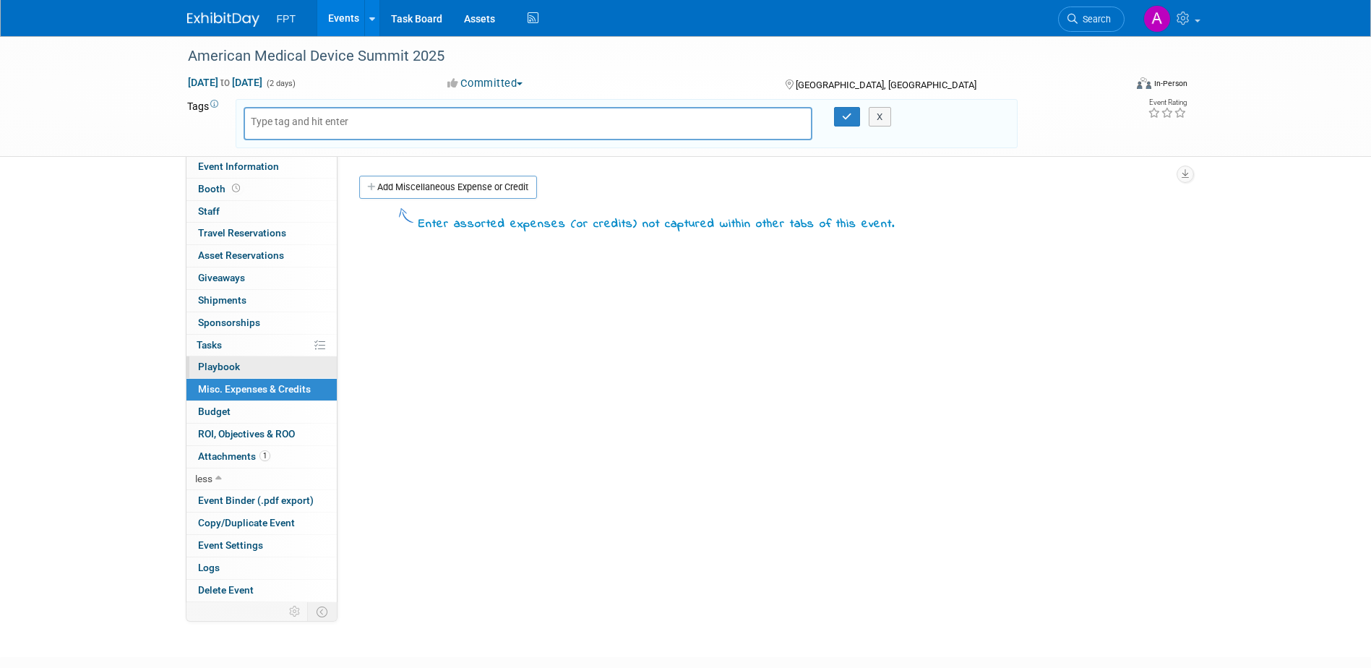
click at [250, 372] on link "0 Playbook 0" at bounding box center [261, 367] width 150 height 22
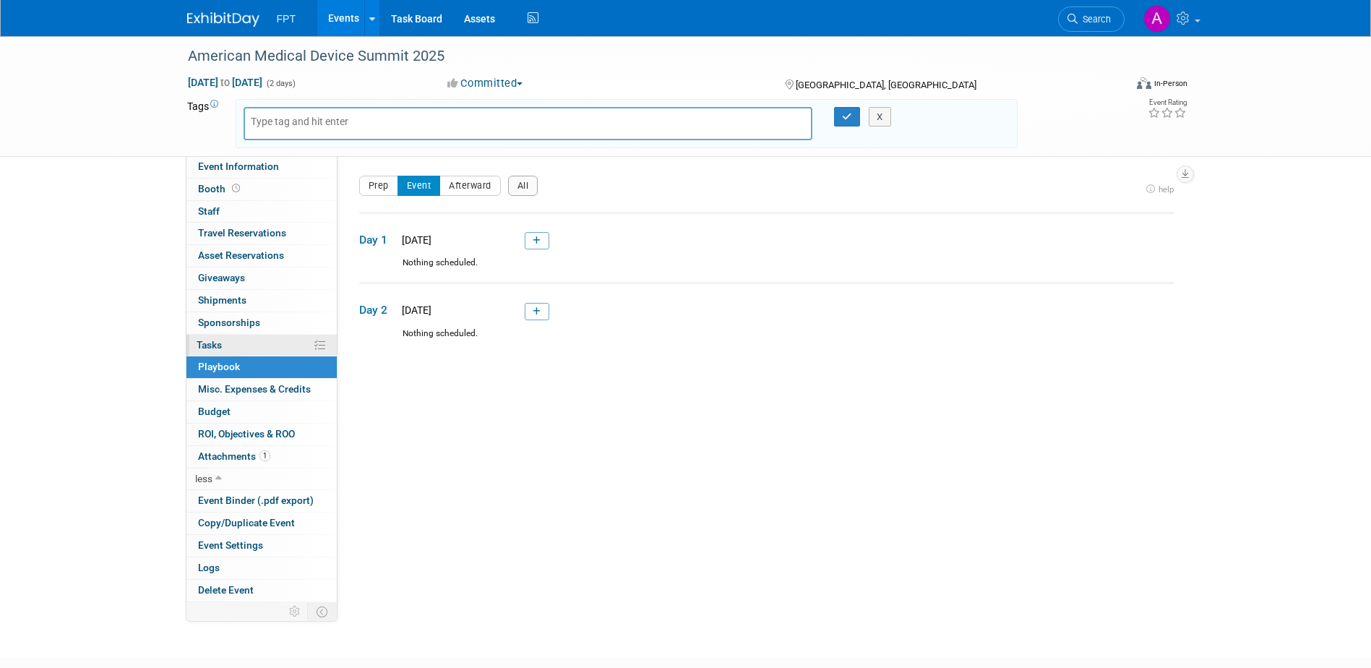
click at [249, 350] on link "0% Tasks 0%" at bounding box center [261, 346] width 150 height 22
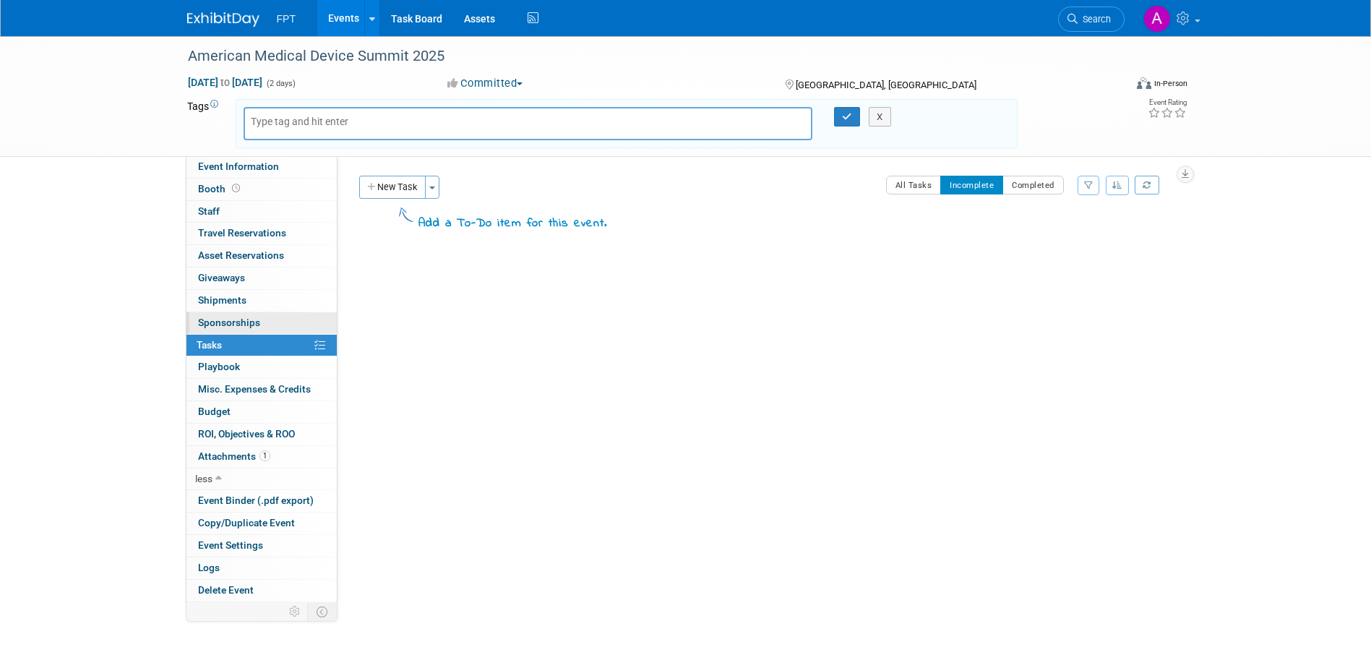
click at [247, 329] on link "0 Sponsorships 0" at bounding box center [261, 323] width 150 height 22
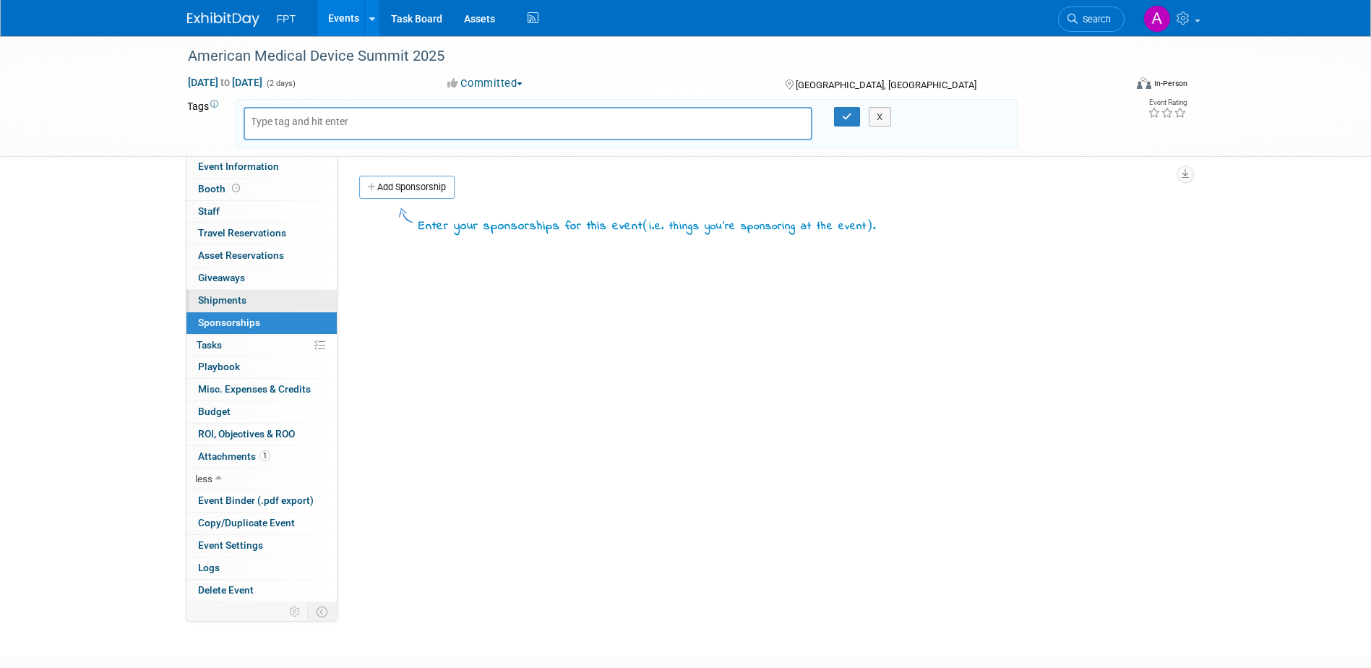
click at [249, 306] on link "0 Shipments 0" at bounding box center [261, 301] width 150 height 22
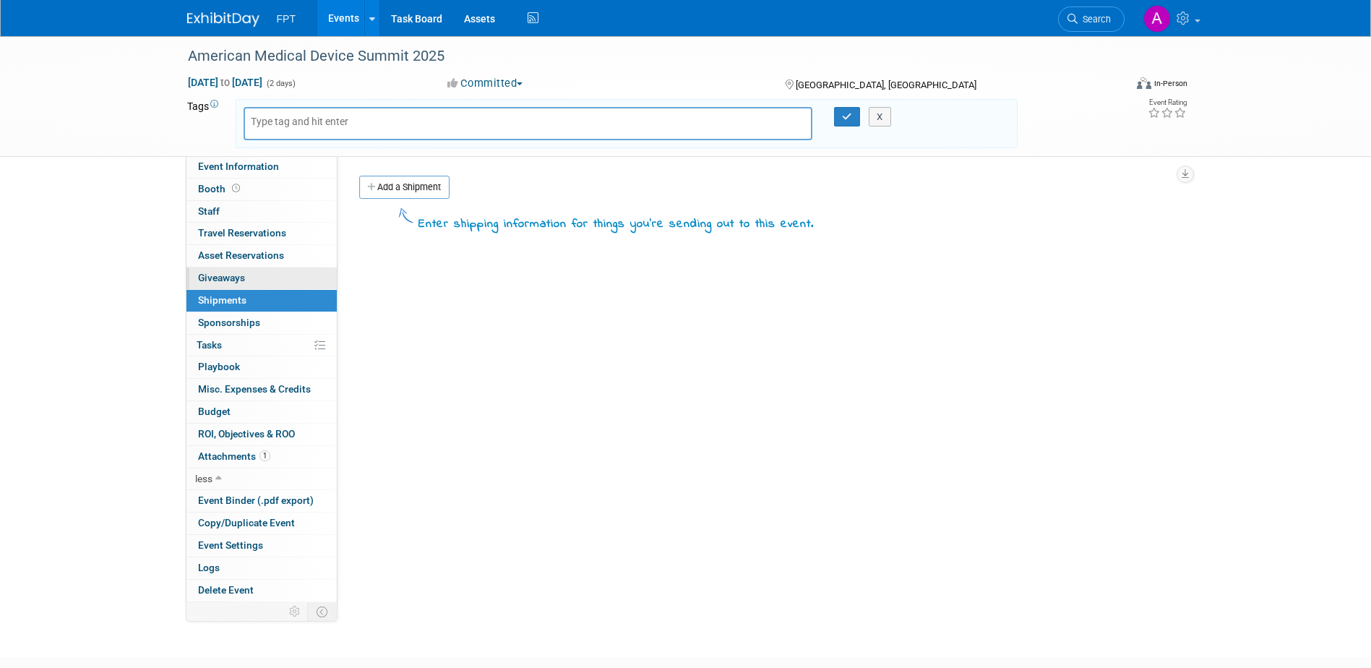
click at [249, 283] on link "0 Giveaways 0" at bounding box center [261, 278] width 150 height 22
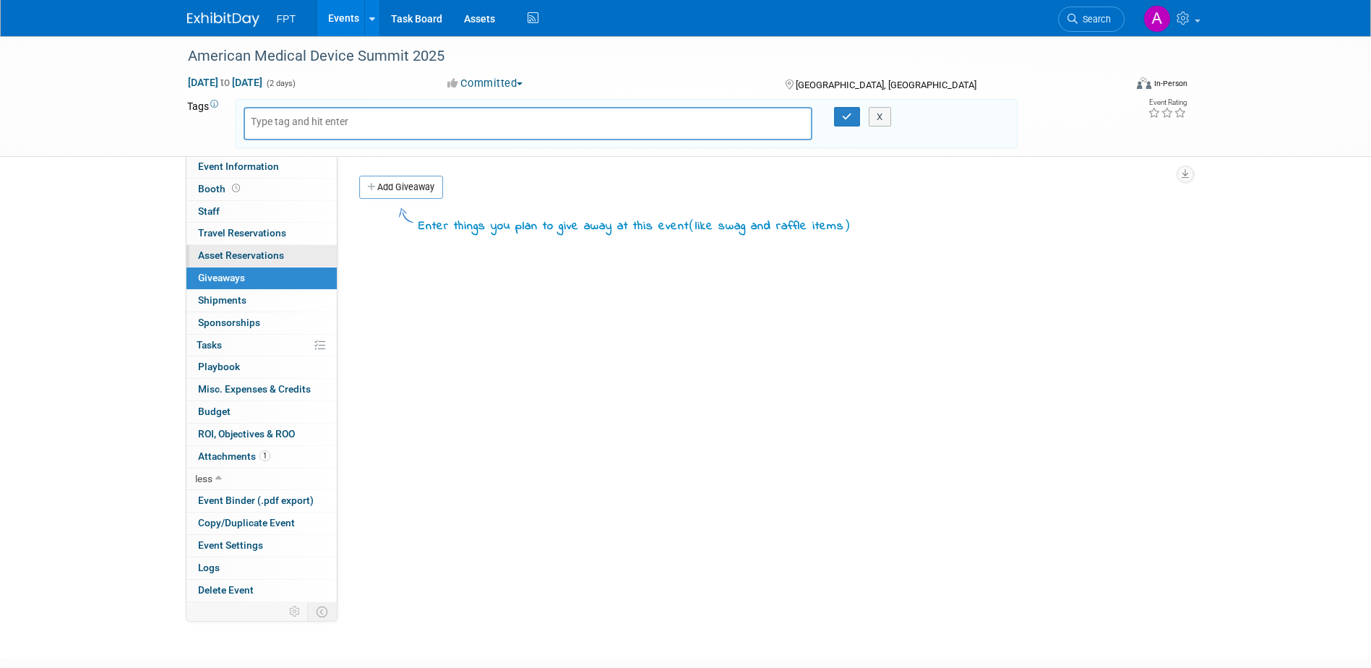
click at [255, 261] on span "Asset Reservations 0" at bounding box center [241, 255] width 86 height 12
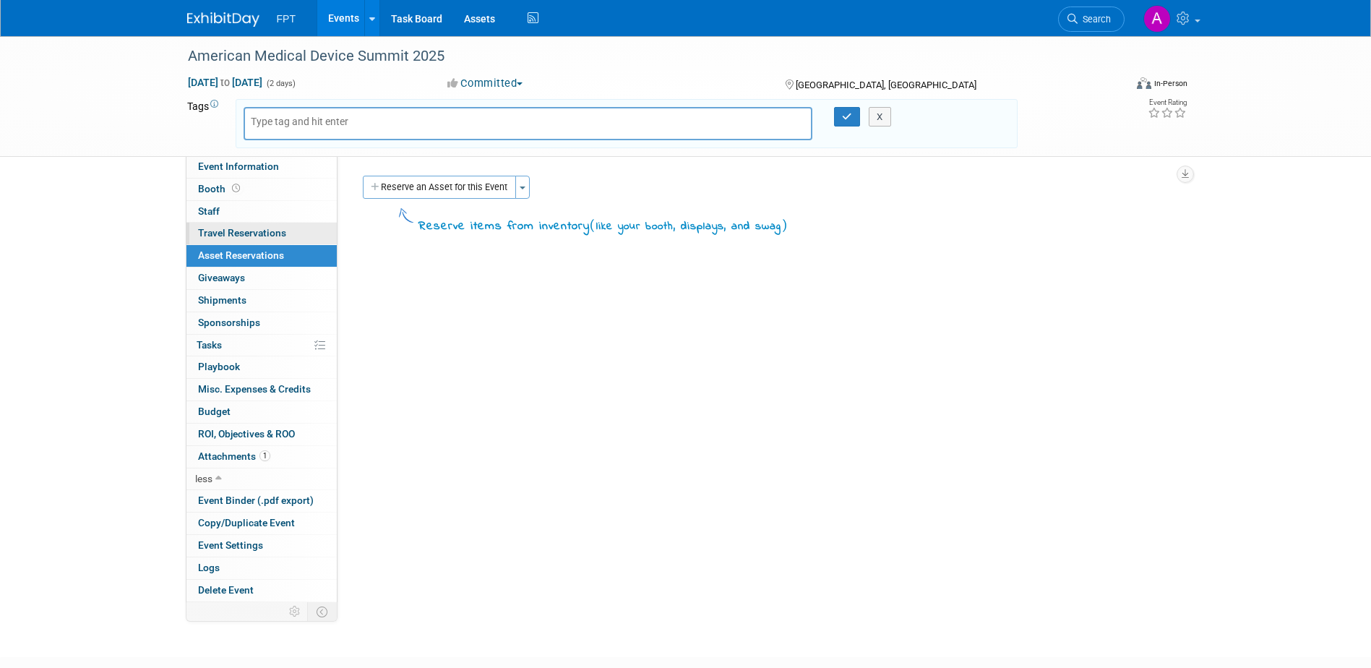
click at [262, 241] on link "0 Travel Reservations 0" at bounding box center [261, 234] width 150 height 22
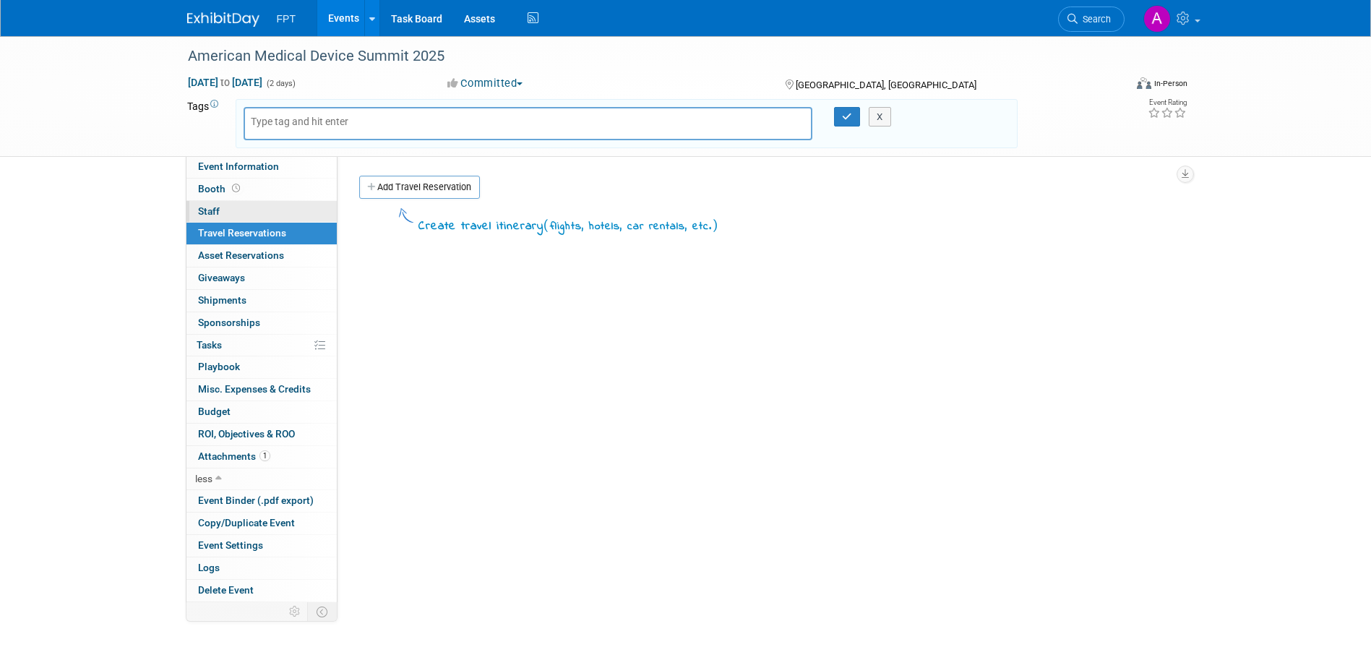
click at [263, 220] on link "0 Staff 0" at bounding box center [261, 212] width 150 height 22
